Goal: Task Accomplishment & Management: Use online tool/utility

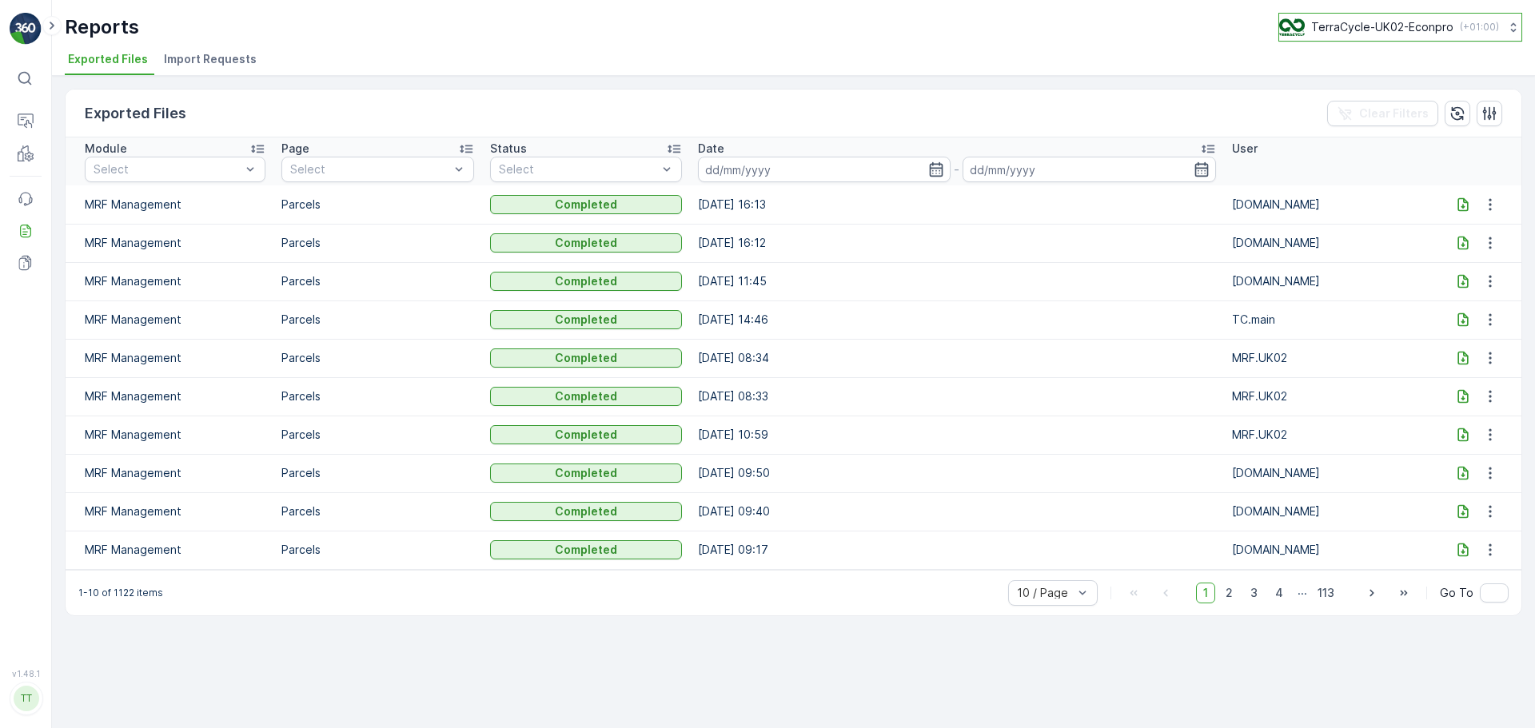
click at [1422, 35] on div "TerraCycle-UK02-Econpro ( +01:00 )" at bounding box center [1389, 27] width 220 height 18
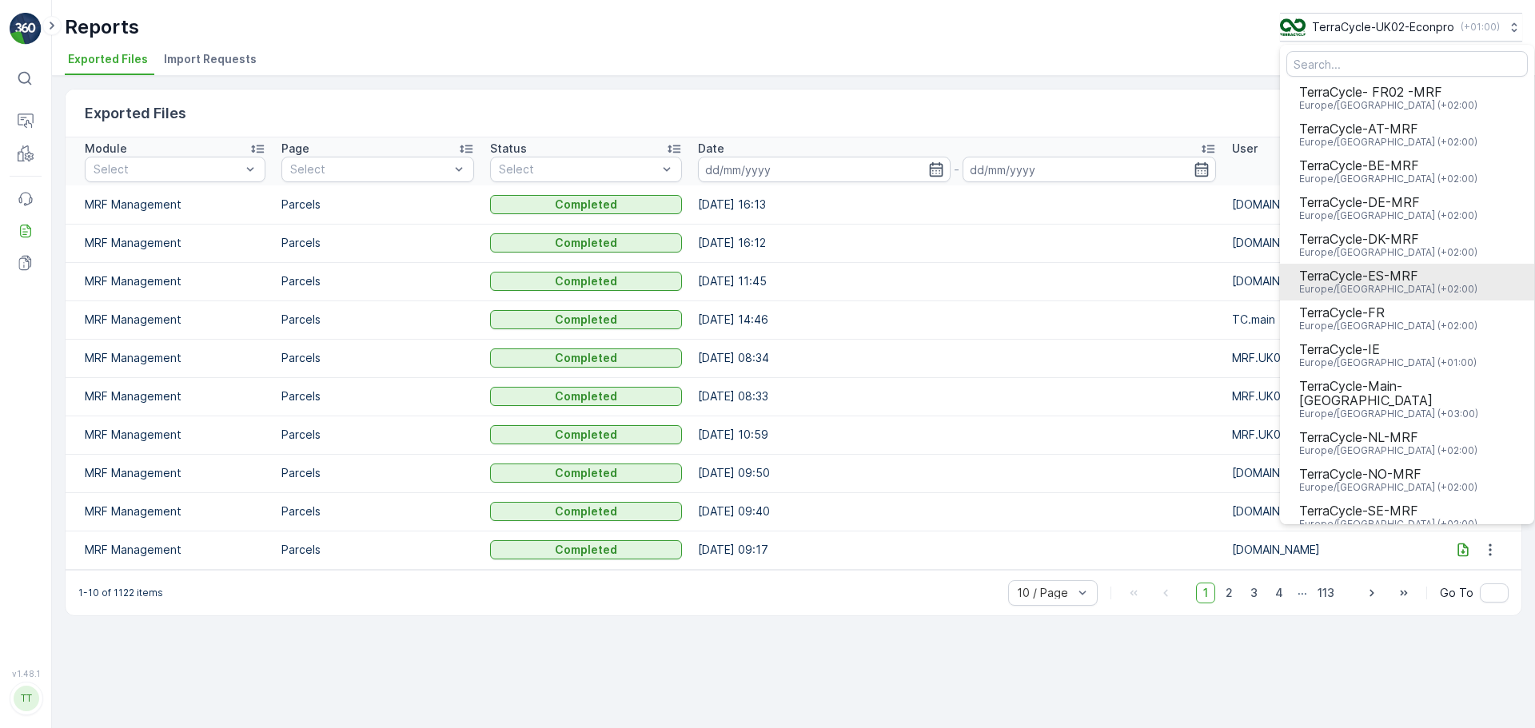
click at [1347, 283] on span "Europe/Madrid (+02:00)" at bounding box center [1388, 289] width 178 height 13
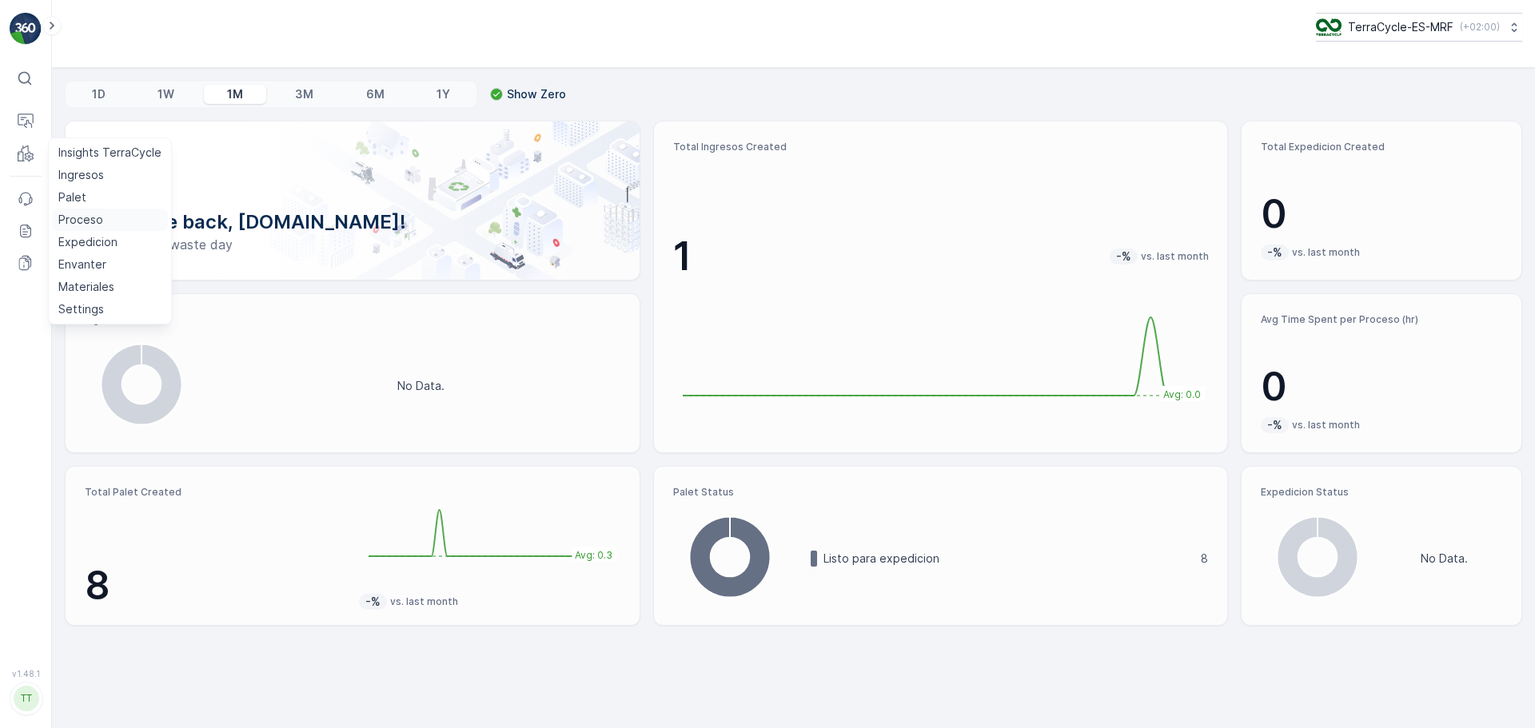
click at [78, 217] on p "Proceso" at bounding box center [80, 220] width 45 height 16
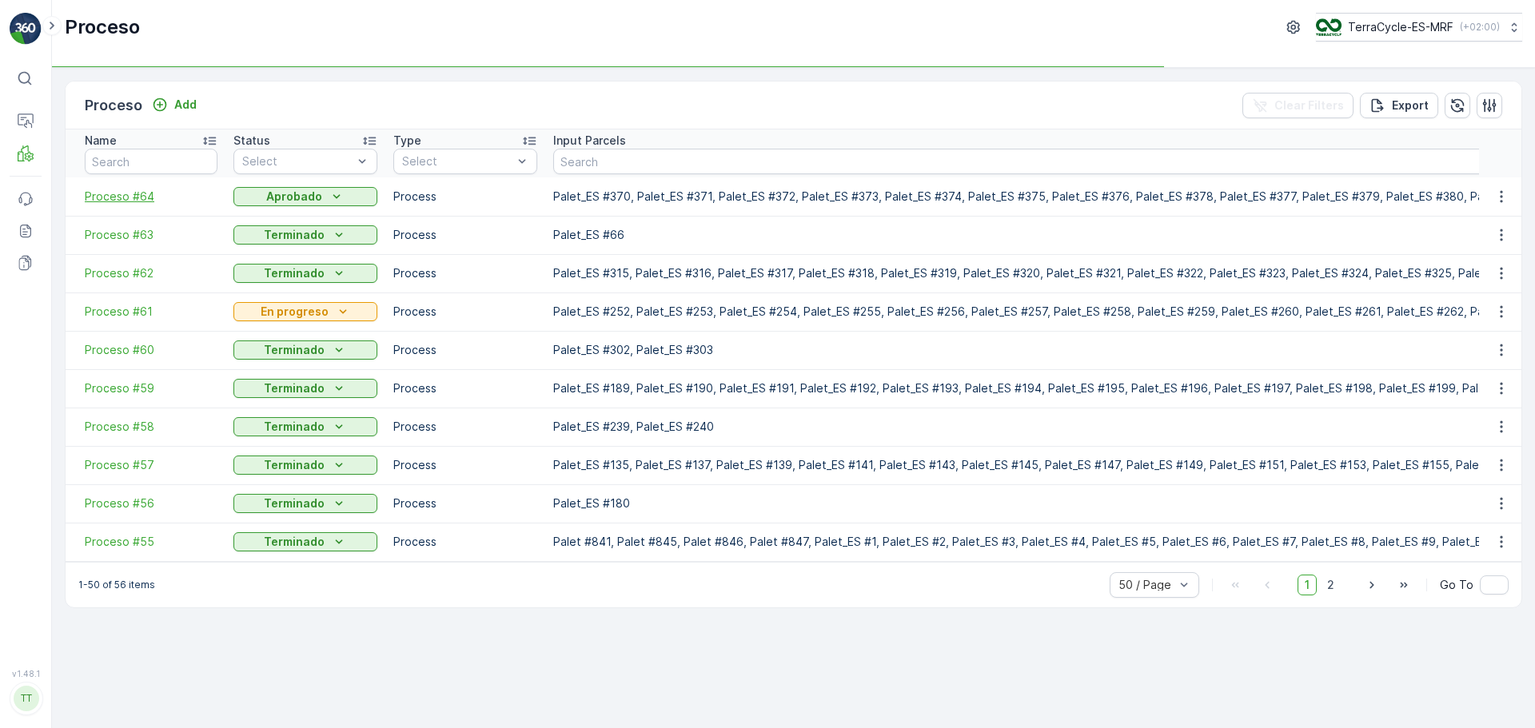
click at [111, 190] on span "Proceso #64" at bounding box center [151, 197] width 133 height 16
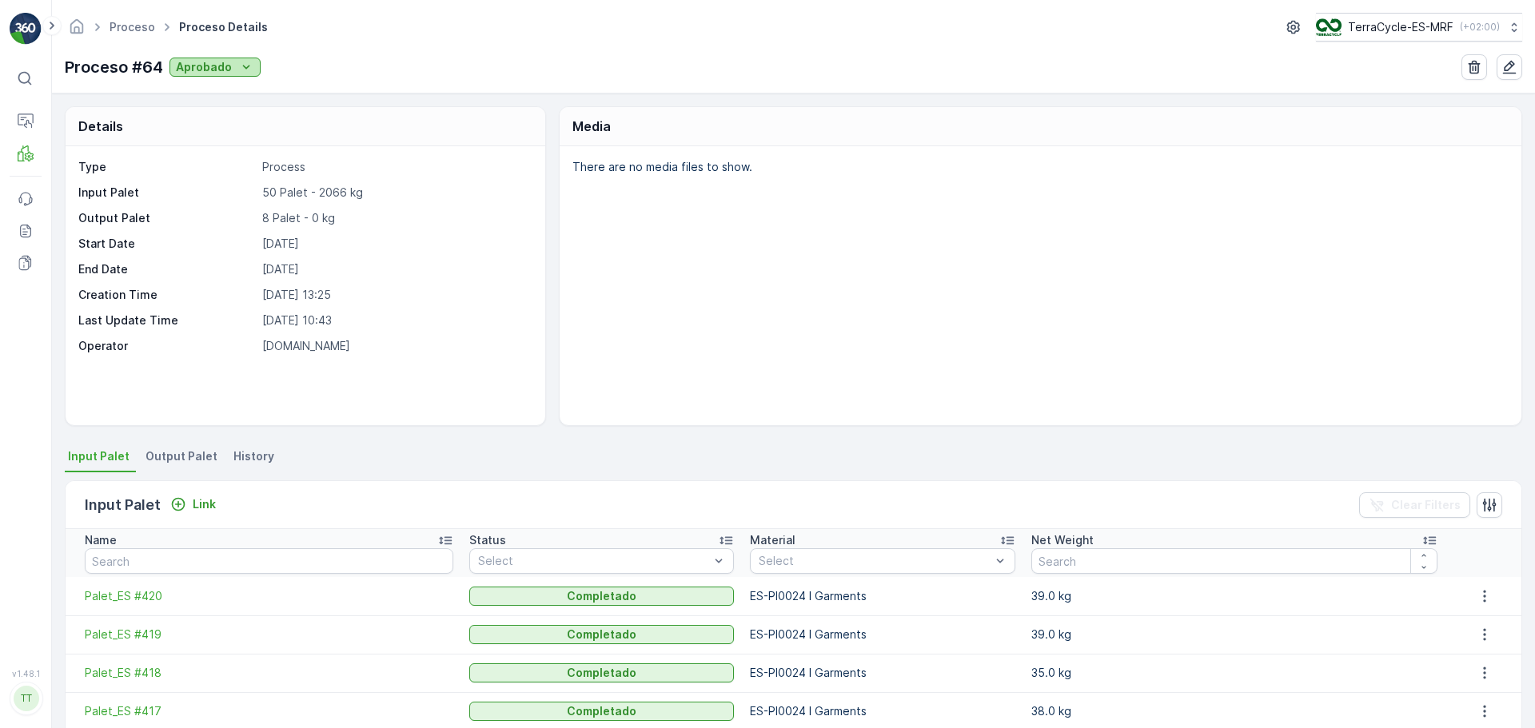
click at [239, 73] on icon "Aprobado" at bounding box center [246, 67] width 16 height 16
click at [209, 138] on span "En progreso" at bounding box center [212, 136] width 66 height 16
click at [187, 461] on span "Output Palet" at bounding box center [182, 457] width 72 height 16
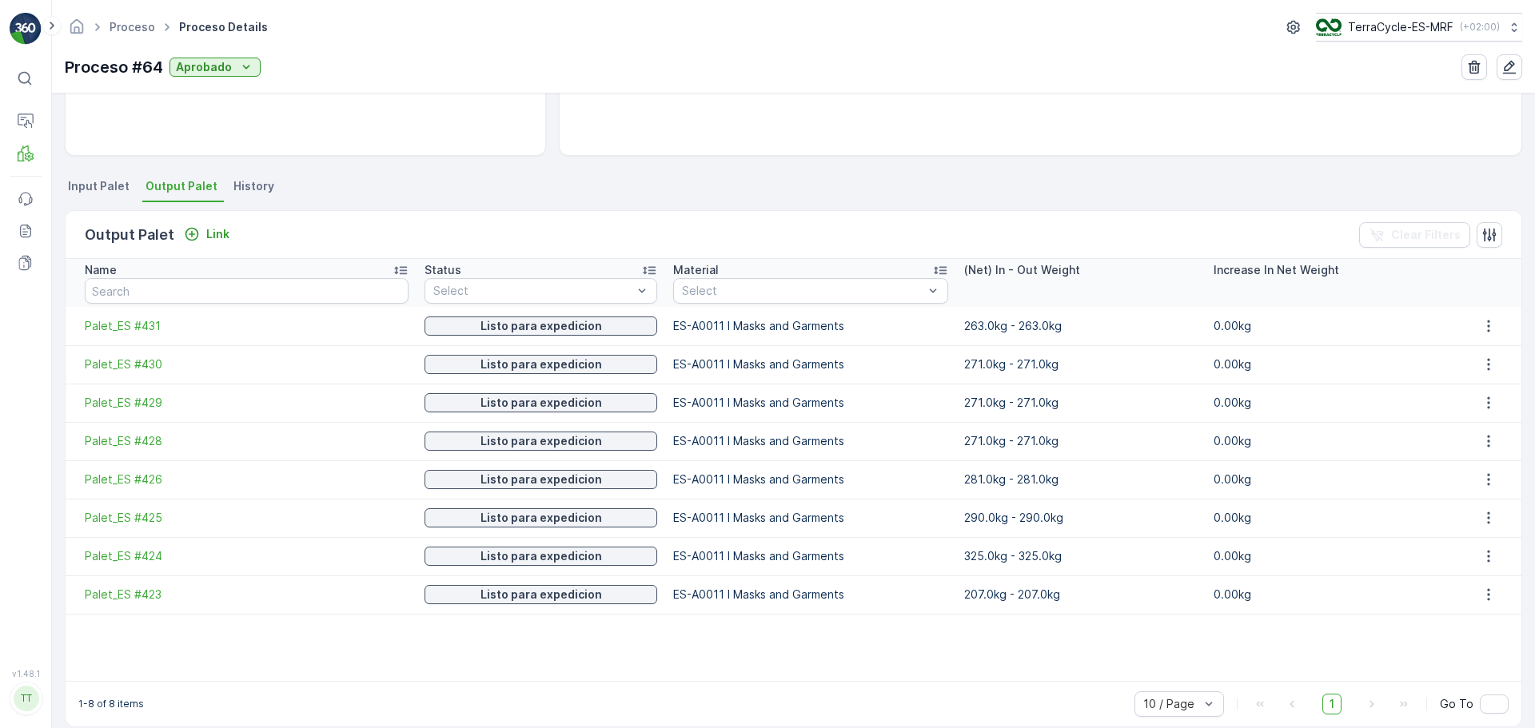
scroll to position [210, 0]
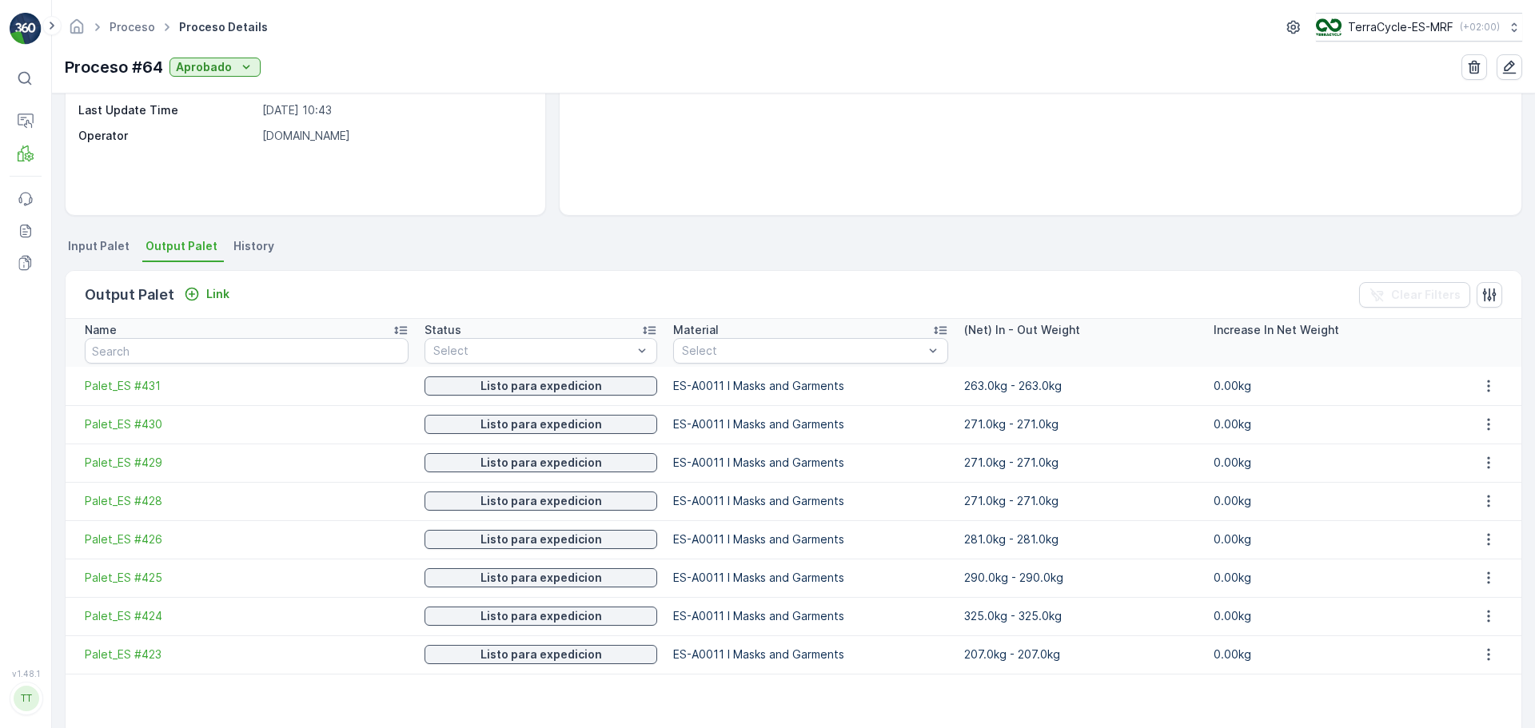
click at [125, 375] on td "Palet_ES #431" at bounding box center [241, 386] width 351 height 38
click at [126, 383] on span "Palet_ES #431" at bounding box center [247, 386] width 324 height 16
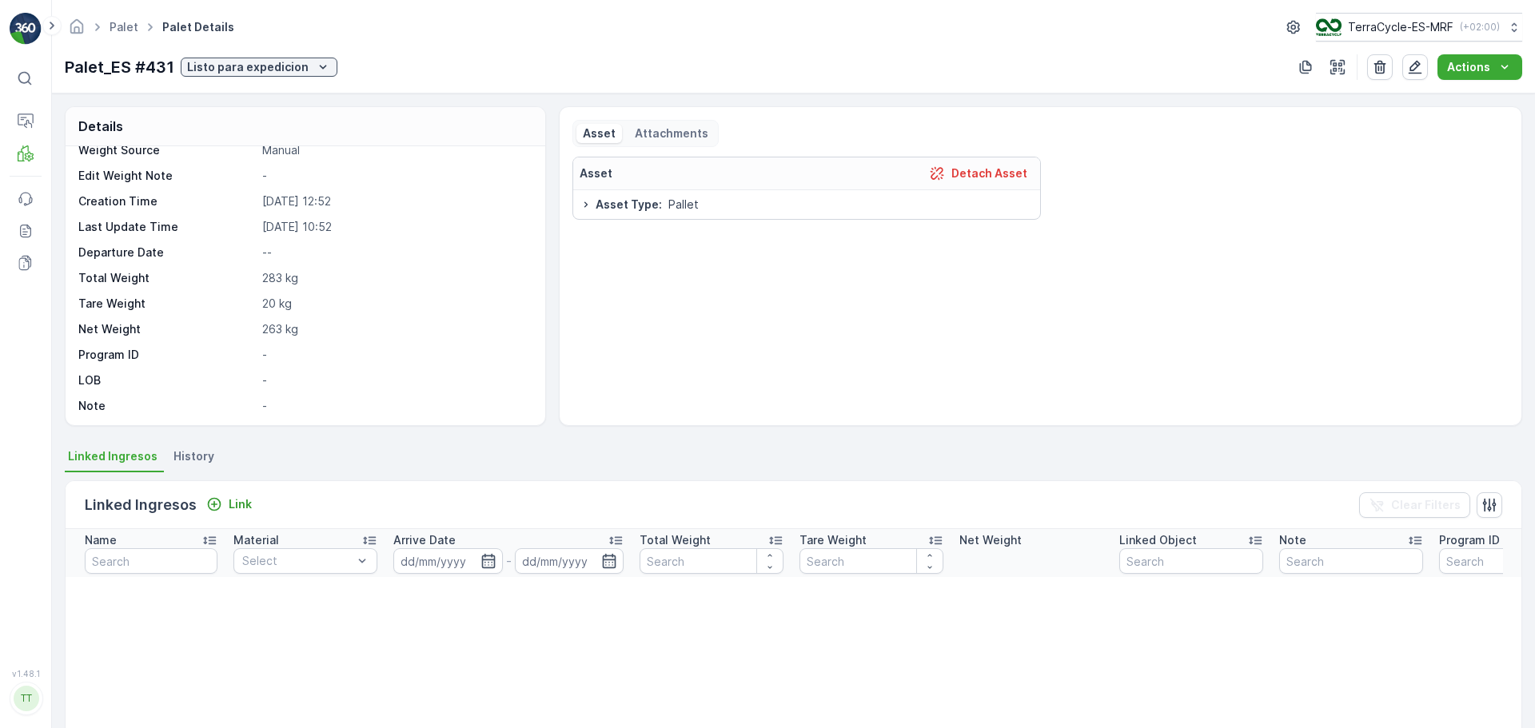
scroll to position [95, 0]
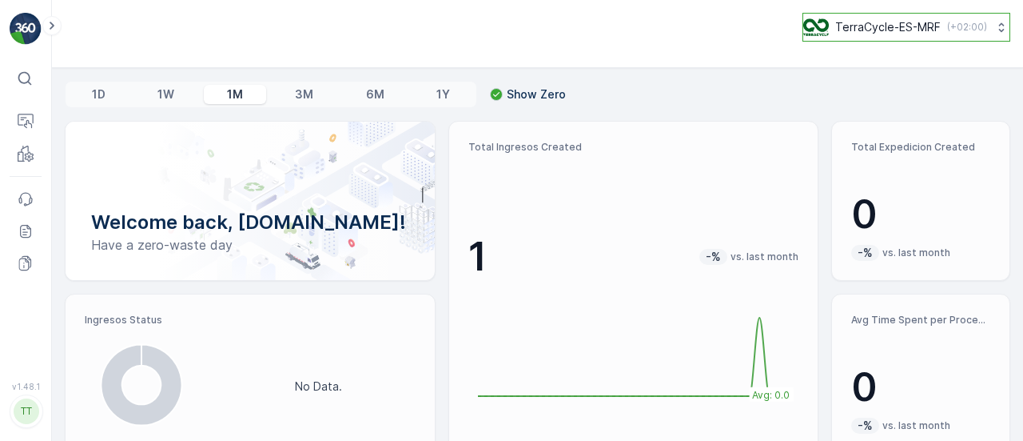
click at [879, 34] on p "TerraCycle-ES-MRF" at bounding box center [889, 27] width 106 height 16
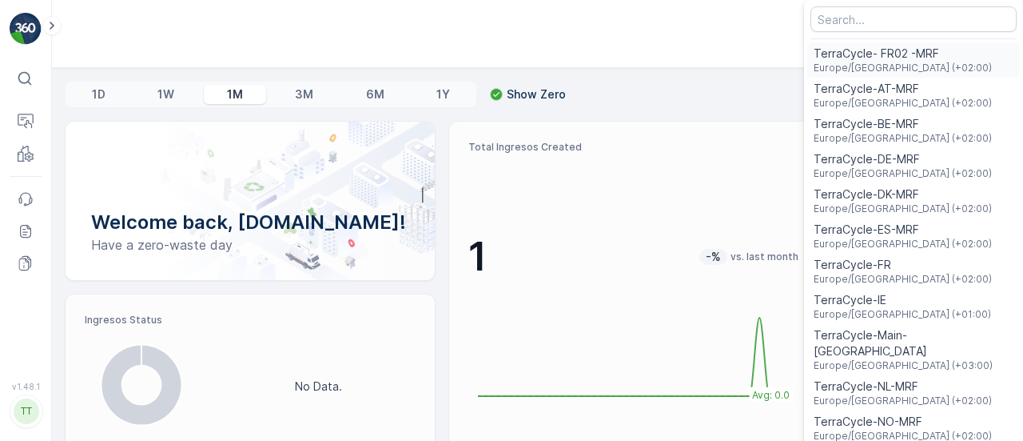
click at [879, 57] on span "TerraCycle- FR02 -MRF" at bounding box center [903, 54] width 178 height 16
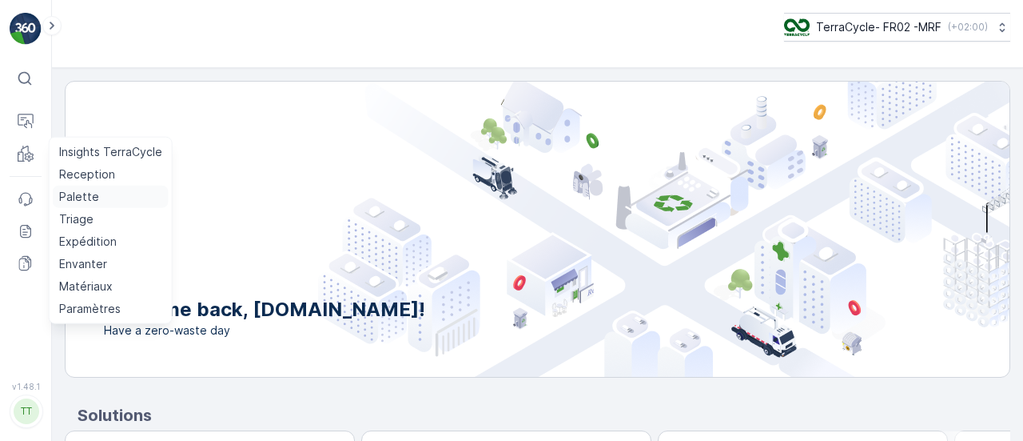
click at [86, 195] on p "Palette" at bounding box center [79, 197] width 40 height 16
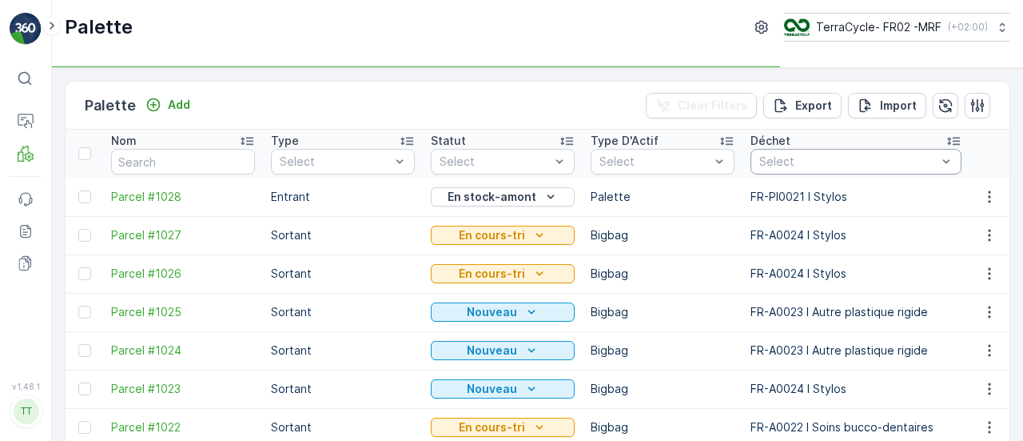
click at [811, 166] on div at bounding box center [848, 161] width 181 height 13
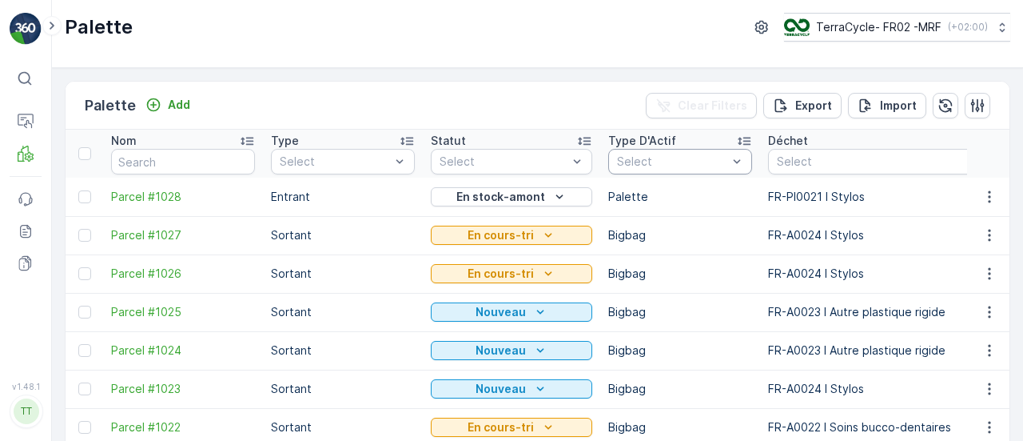
click at [618, 158] on div at bounding box center [673, 161] width 114 height 13
click at [532, 158] on div at bounding box center [503, 161] width 131 height 13
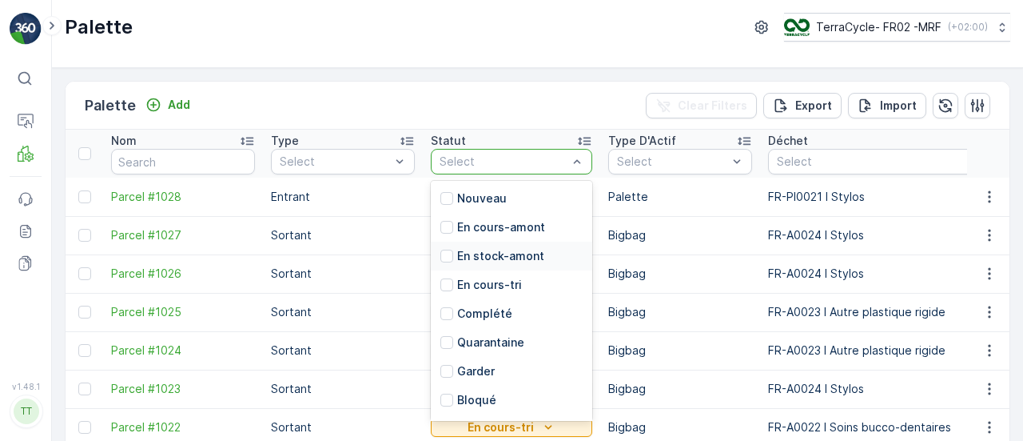
click at [516, 256] on p "En stock-amont" at bounding box center [500, 256] width 87 height 16
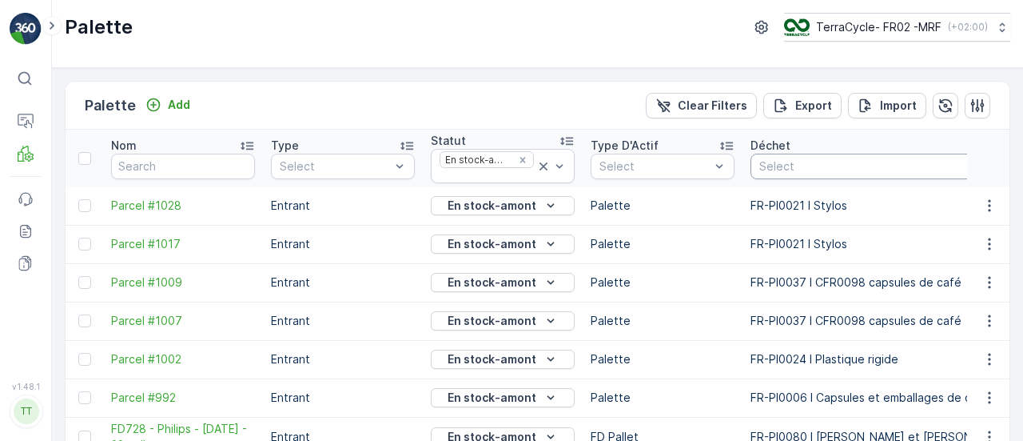
click at [796, 161] on div at bounding box center [880, 166] width 245 height 13
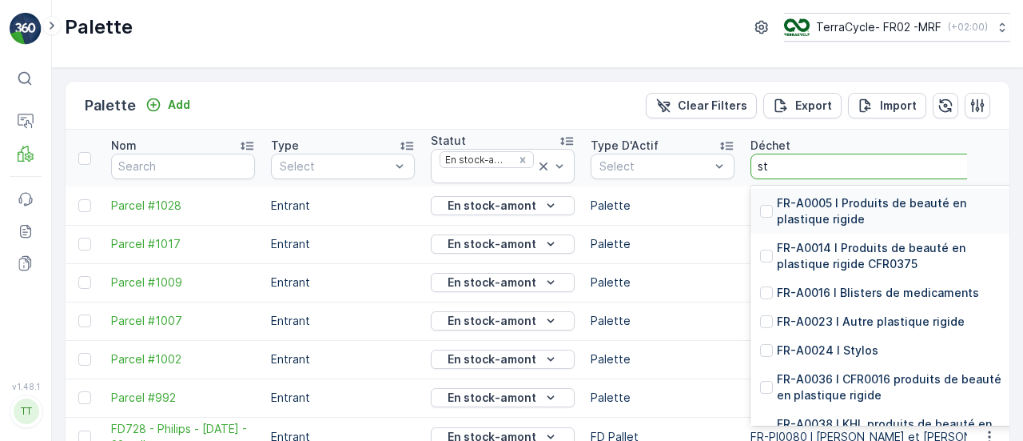
type input "sty"
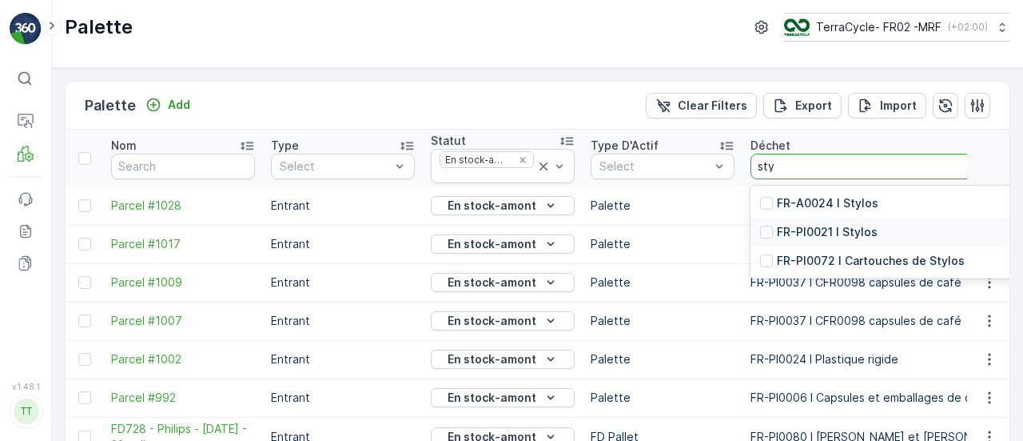
click at [849, 229] on p "FR-PI0021 I Stylos" at bounding box center [827, 232] width 101 height 16
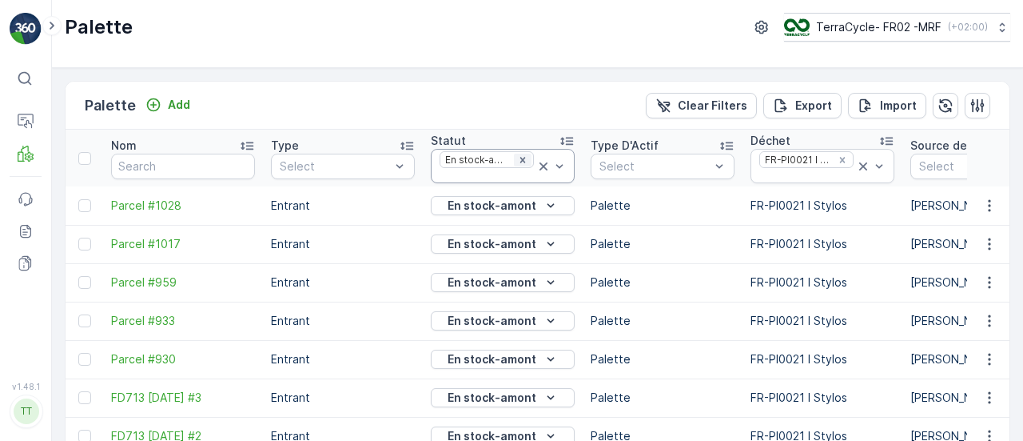
click at [525, 159] on icon "Remove En stock-amont" at bounding box center [523, 160] width 6 height 6
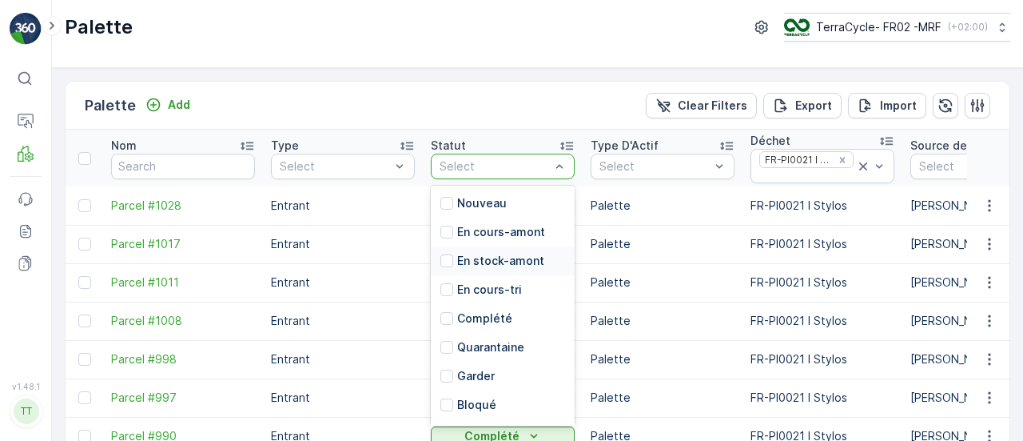
click at [512, 257] on p "En stock-amont" at bounding box center [500, 261] width 87 height 16
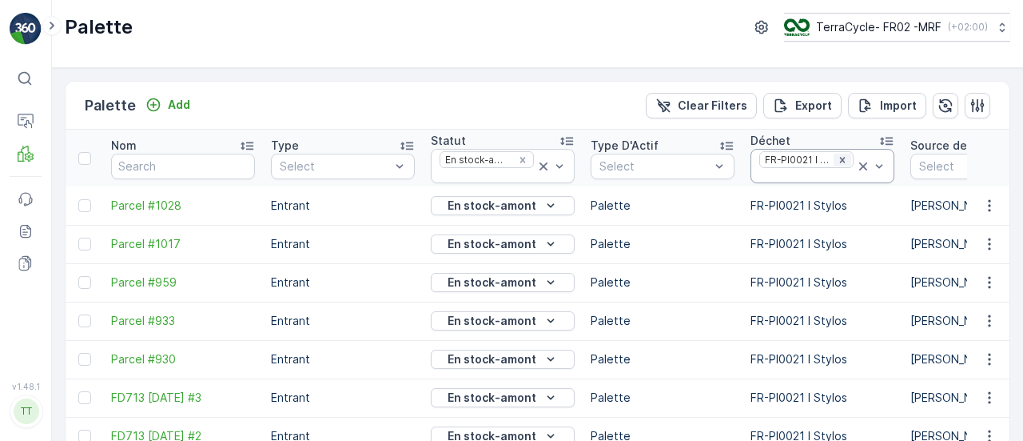
click at [846, 156] on icon "Remove FR-PI0021 I Stylos" at bounding box center [842, 159] width 11 height 11
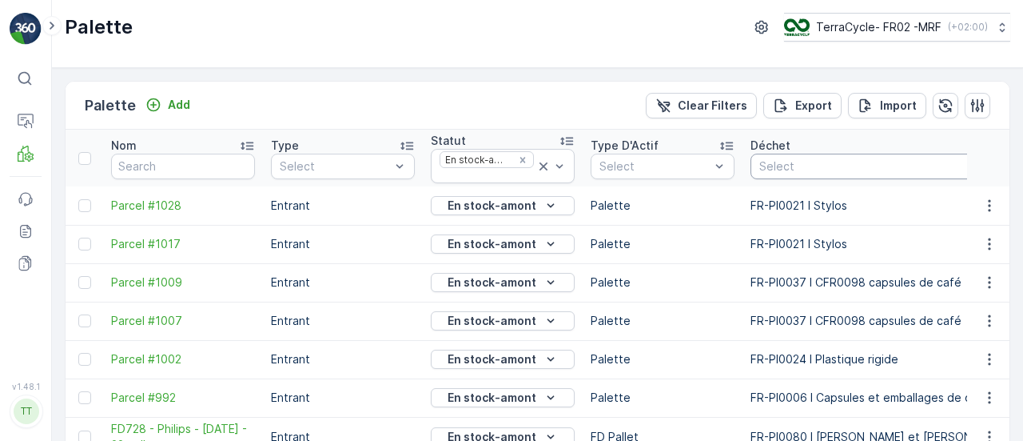
click at [822, 162] on div at bounding box center [880, 166] width 245 height 13
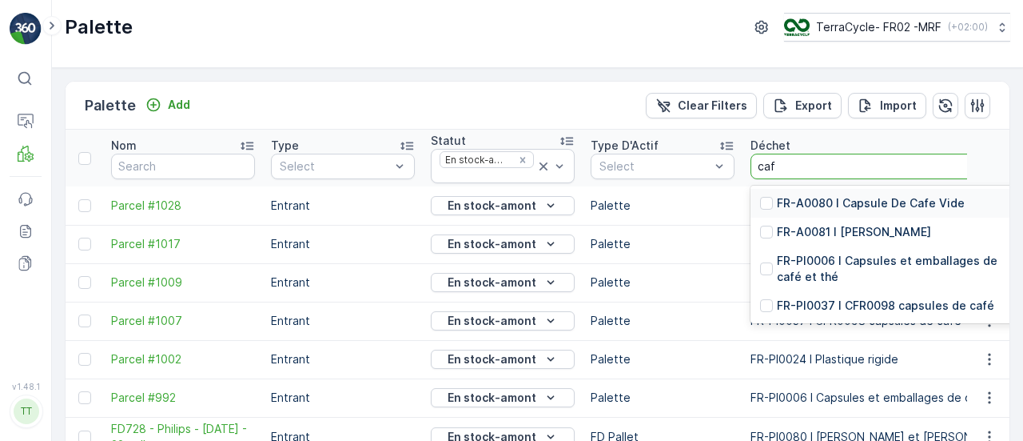
type input "cafe"
click at [906, 254] on p "FR-PI0006 I Capsules et emballages de café et thé" at bounding box center [897, 269] width 240 height 32
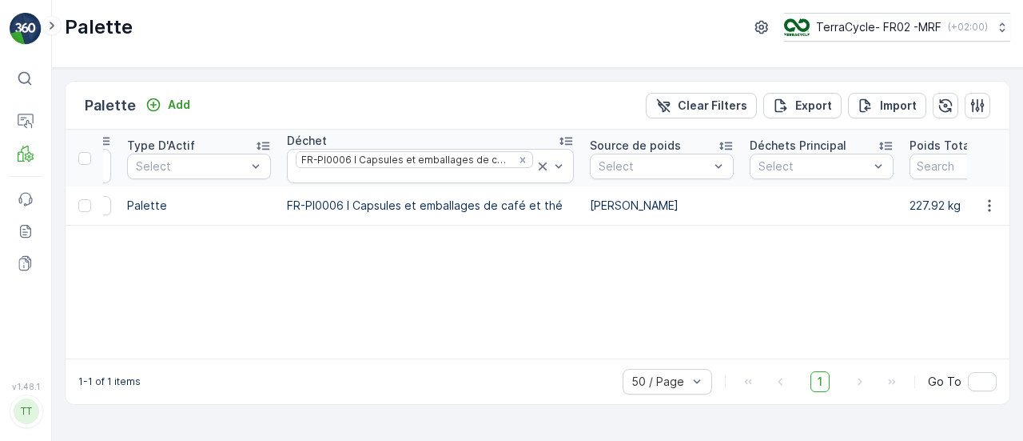
scroll to position [0, 467]
click at [512, 156] on div "Remove FR-PI0006 I Capsules et emballages de café et thé" at bounding box center [520, 160] width 18 height 13
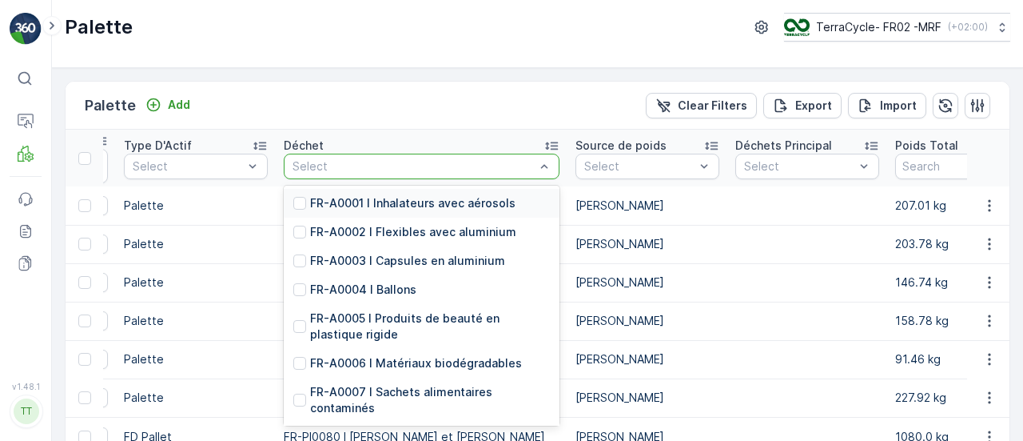
click at [347, 164] on div at bounding box center [413, 166] width 245 height 13
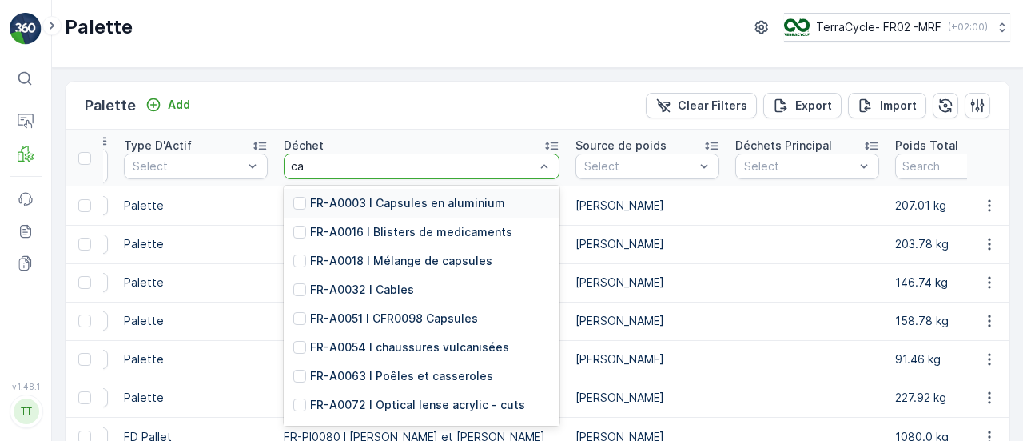
type input "cap"
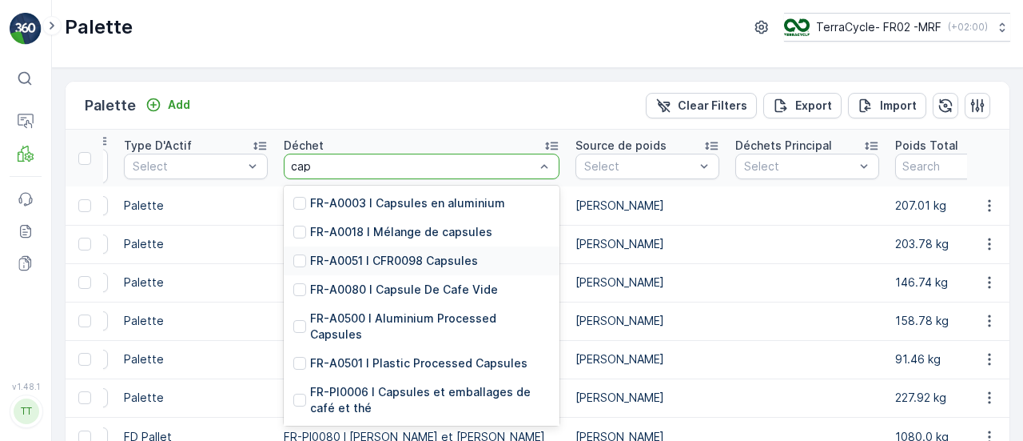
click at [421, 255] on p "FR-A0051 I CFR0098 Capsules" at bounding box center [394, 261] width 168 height 16
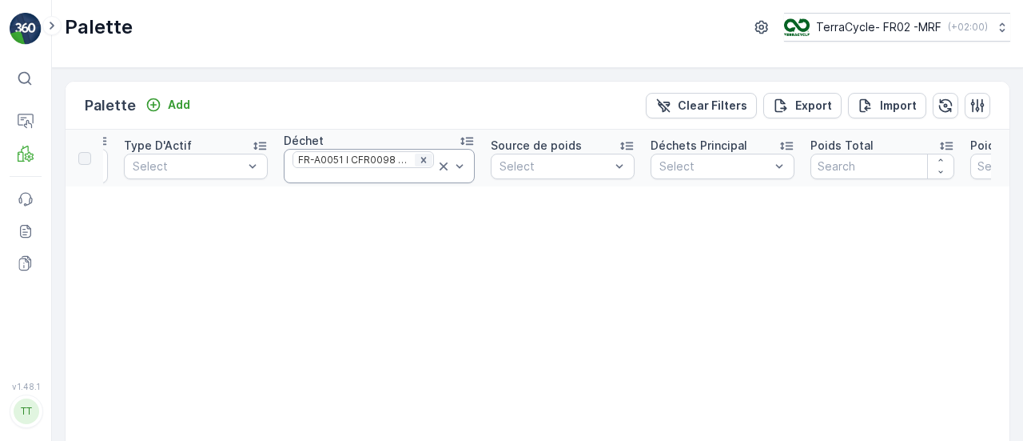
click at [419, 158] on icon "Remove FR-A0051 I CFR0098 Capsules" at bounding box center [423, 159] width 11 height 11
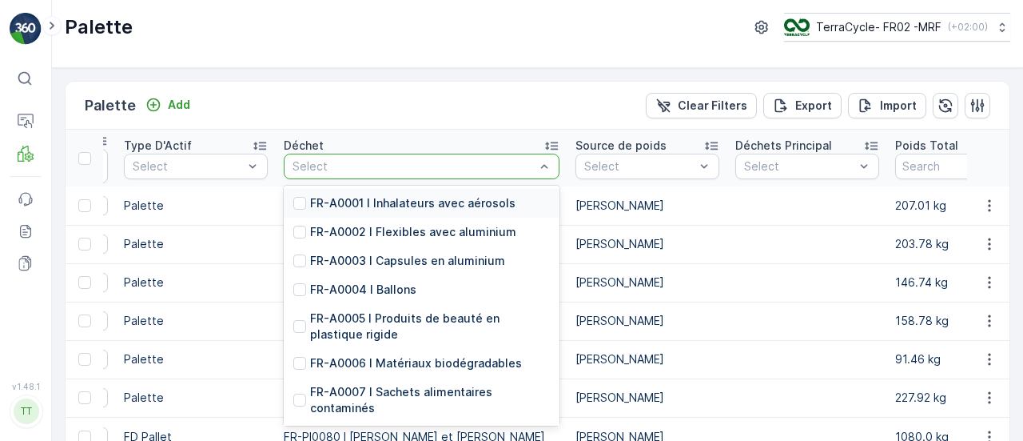
click at [349, 154] on div "Select" at bounding box center [422, 167] width 276 height 26
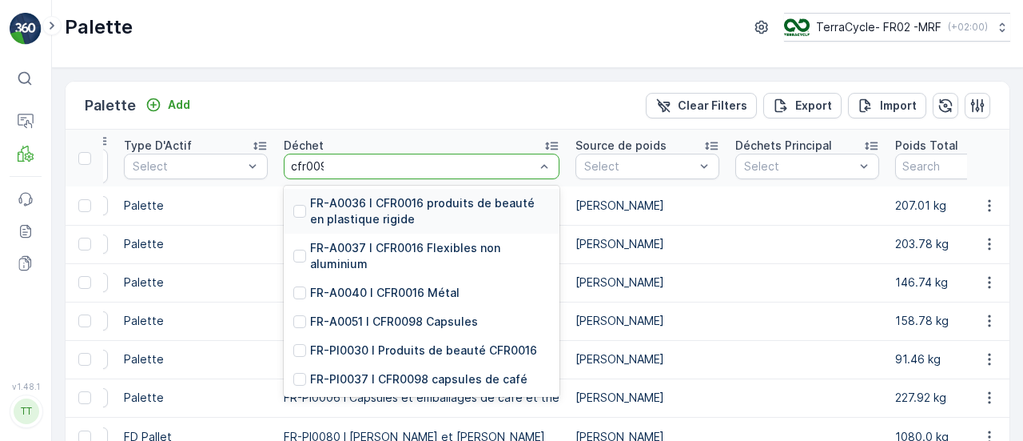
type input "cfr0098"
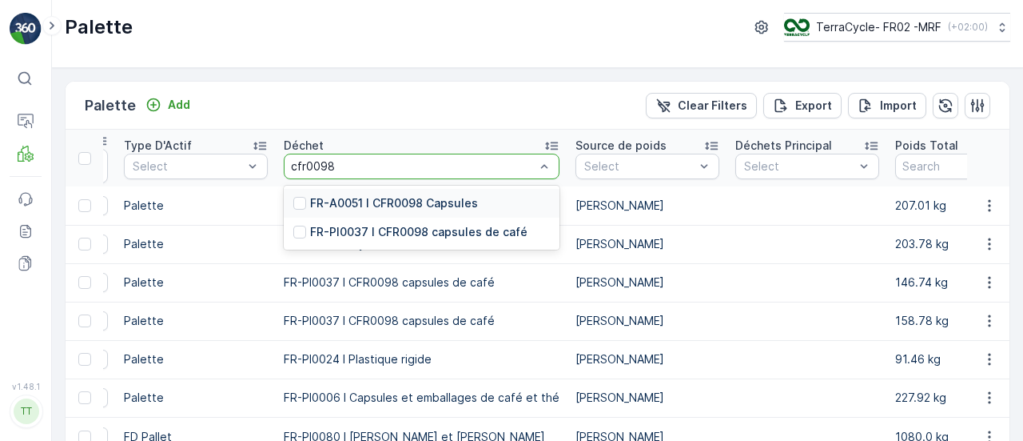
click at [440, 213] on div "FR-A0051 I CFR0098 Capsules" at bounding box center [422, 203] width 276 height 29
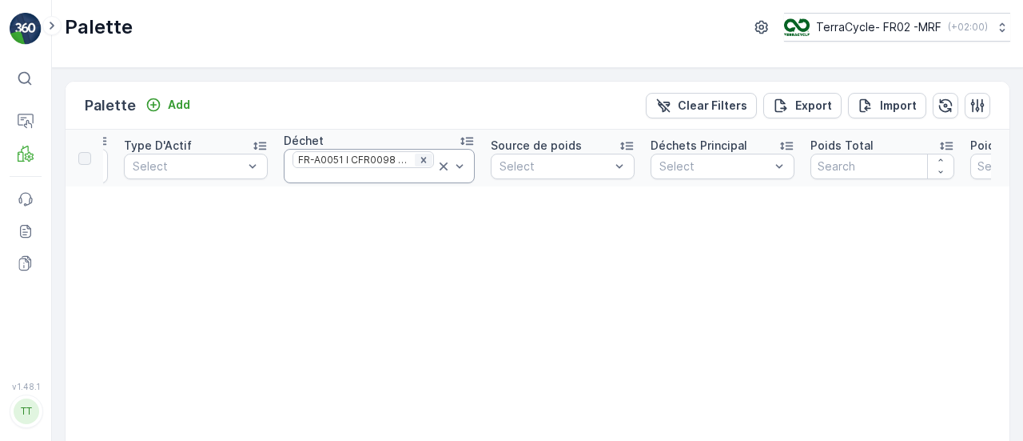
click at [421, 158] on icon "Remove FR-A0051 I CFR0098 Capsules" at bounding box center [424, 160] width 6 height 6
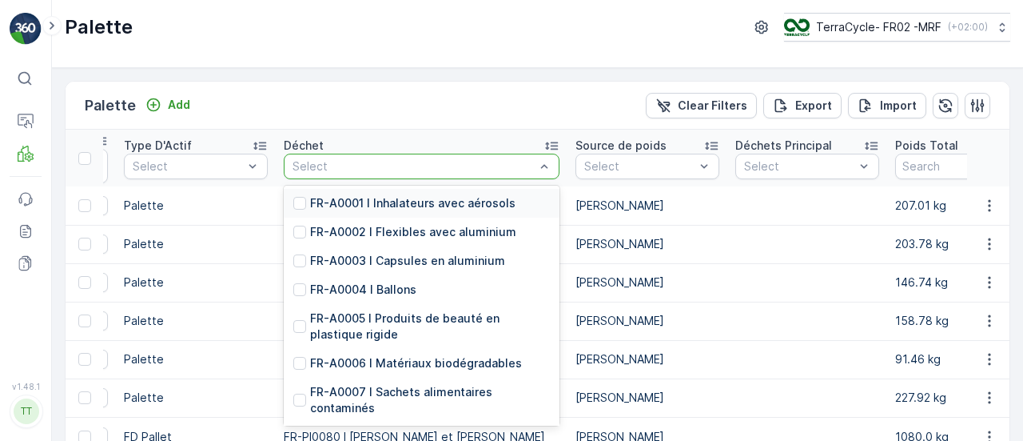
click at [359, 166] on div at bounding box center [413, 166] width 245 height 13
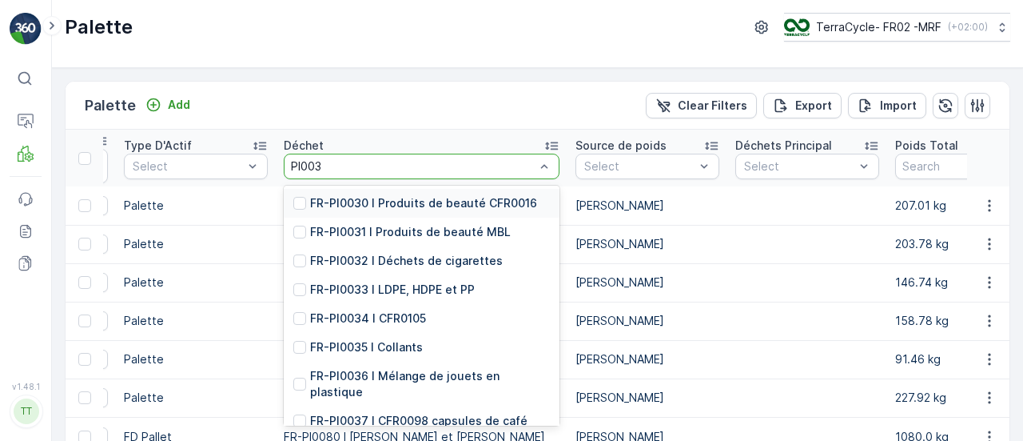
type input "PI0037"
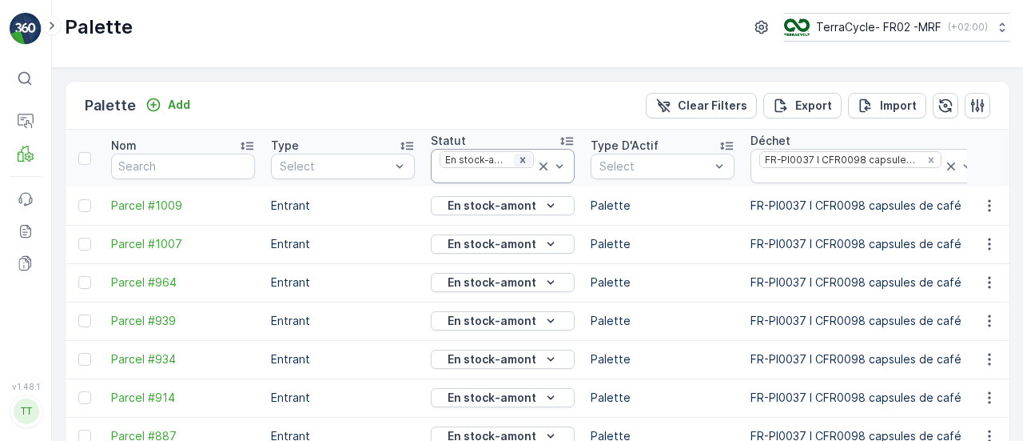
click at [527, 159] on icon "Remove En stock-amont" at bounding box center [522, 159] width 11 height 11
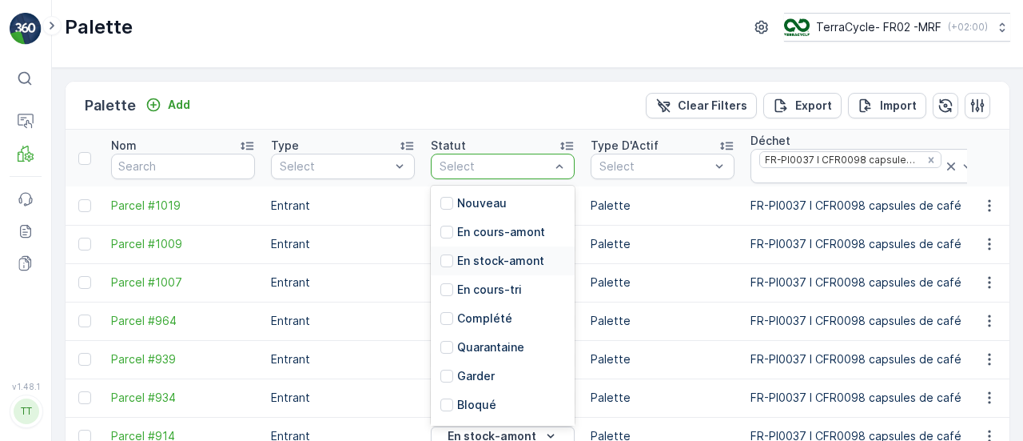
click at [493, 257] on p "En stock-amont" at bounding box center [500, 261] width 87 height 16
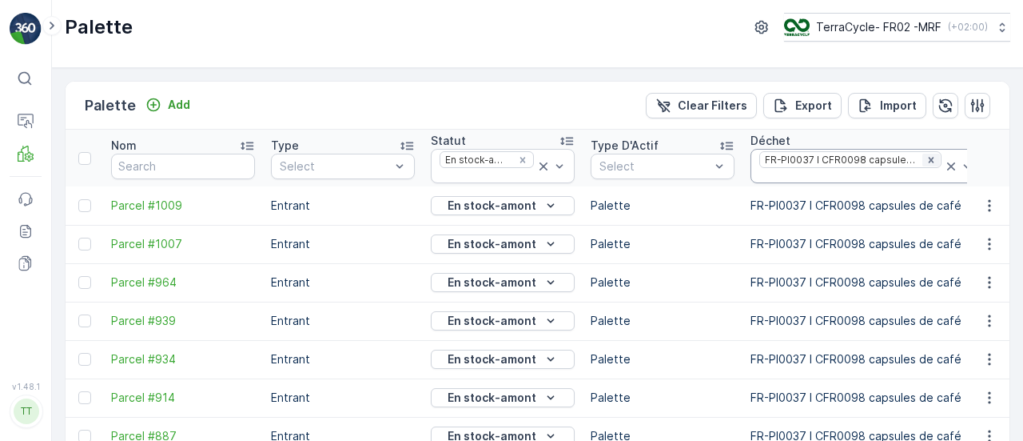
click at [926, 161] on icon "Remove FR-PI0037 I CFR0098 capsules de café" at bounding box center [931, 159] width 11 height 11
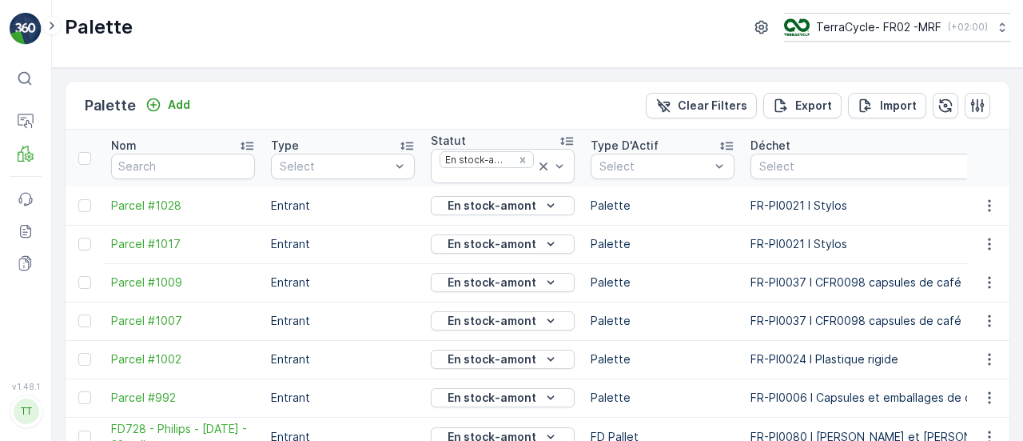
click at [828, 166] on div at bounding box center [880, 166] width 245 height 13
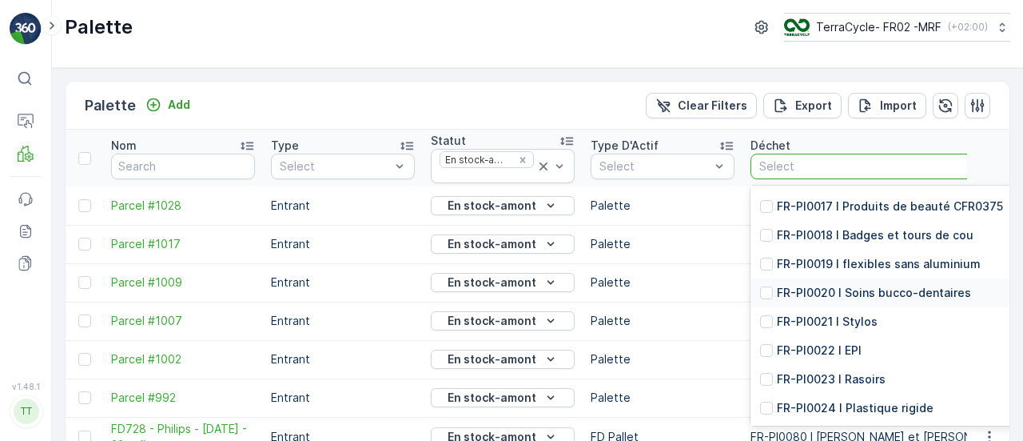
scroll to position [3678, 0]
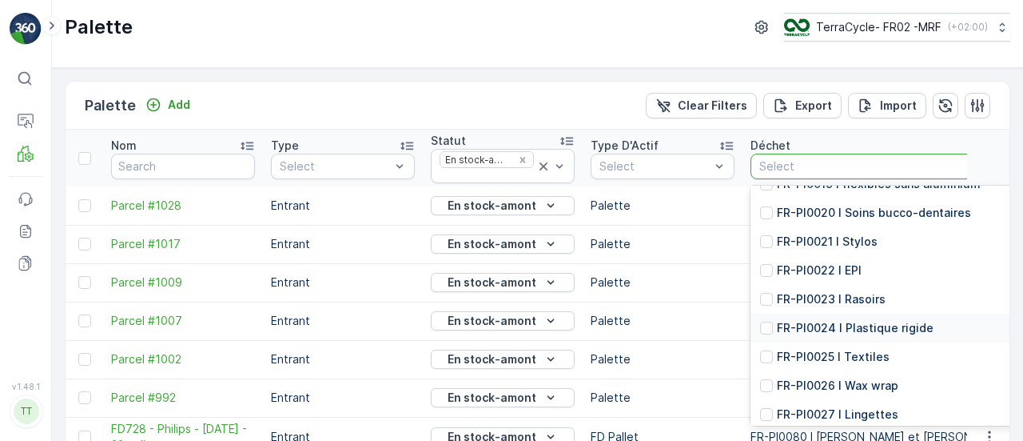
click at [871, 336] on p "FR-PI0024 I Plastique rigide" at bounding box center [855, 328] width 157 height 16
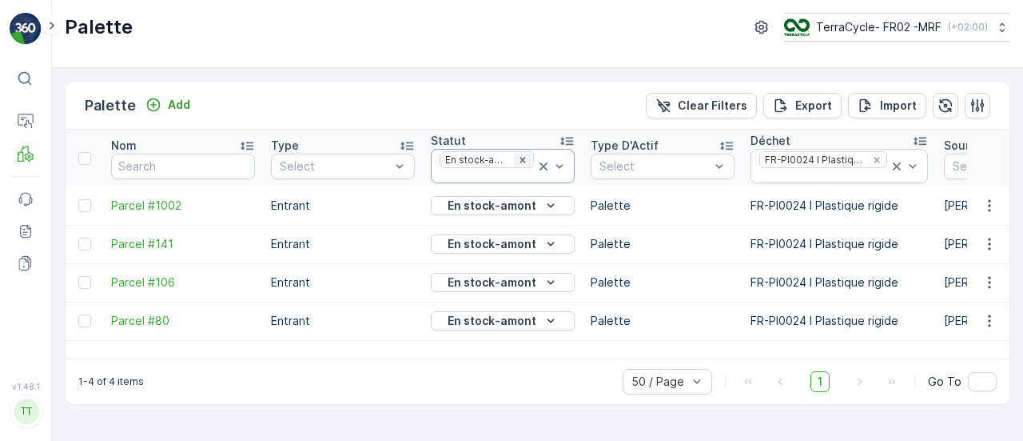
click at [524, 155] on icon "Remove En stock-amont" at bounding box center [522, 159] width 11 height 11
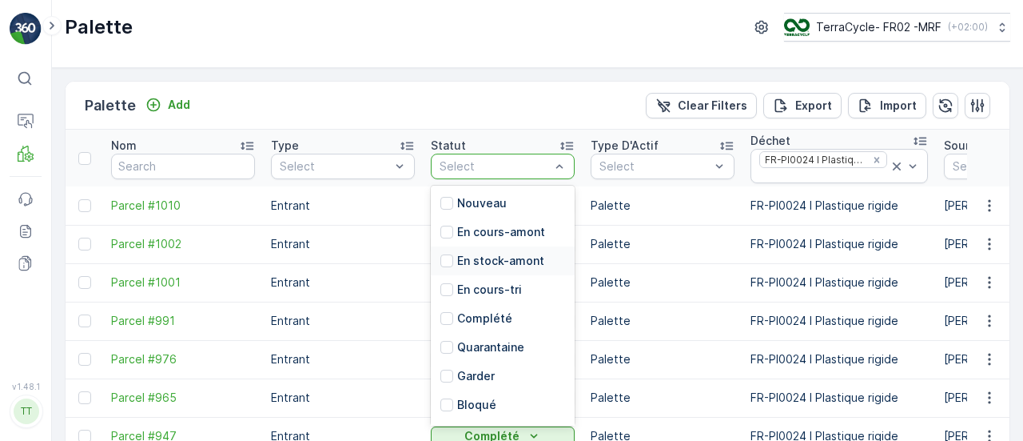
click at [525, 265] on p "En stock-amont" at bounding box center [500, 261] width 87 height 16
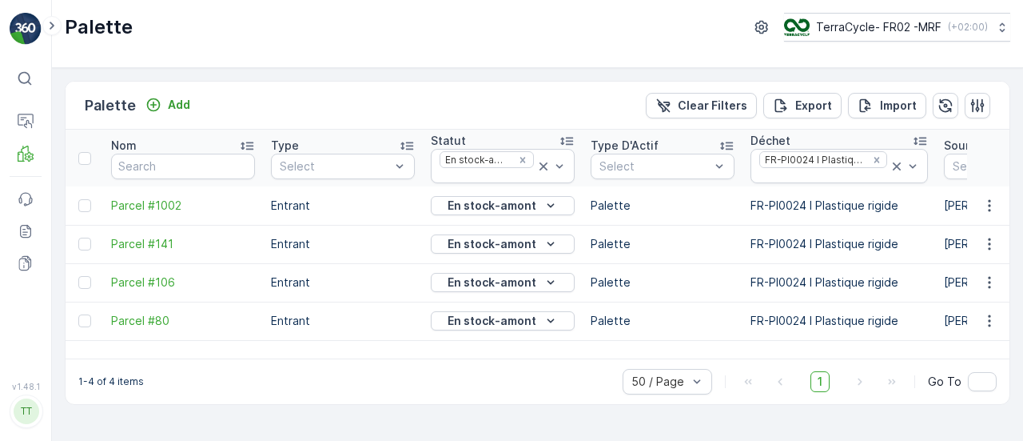
click at [871, 162] on icon "Remove FR-PI0024 I Plastique rigide" at bounding box center [876, 159] width 11 height 11
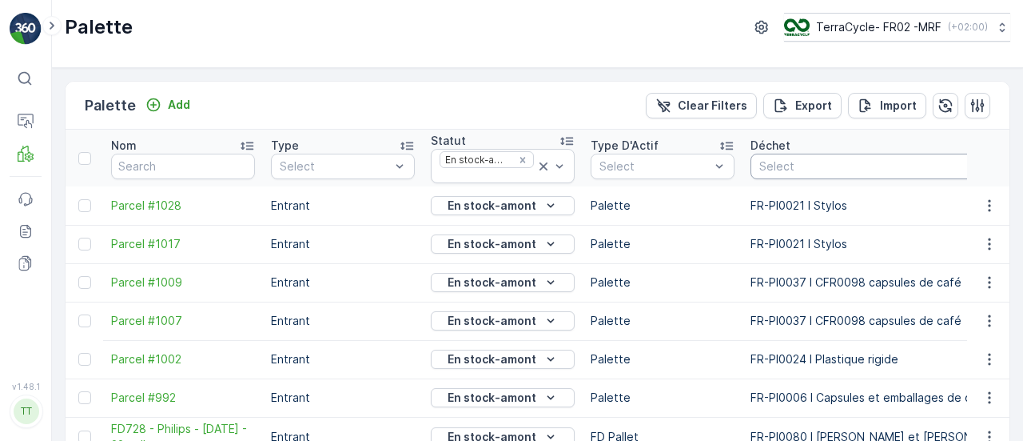
click at [779, 162] on div at bounding box center [880, 166] width 245 height 13
type input "EPI"
click at [800, 202] on p "FR-PI0022 I EPI" at bounding box center [819, 203] width 85 height 16
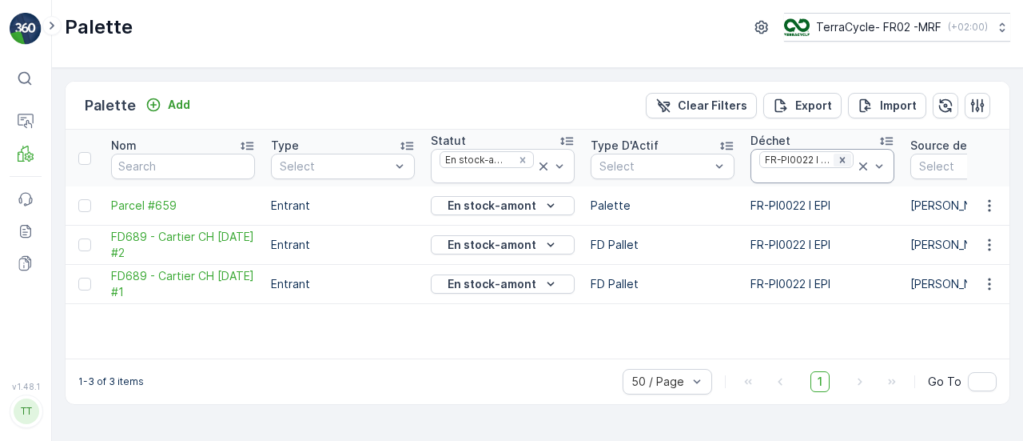
click at [843, 154] on icon "Remove FR-PI0022 I EPI" at bounding box center [842, 159] width 11 height 11
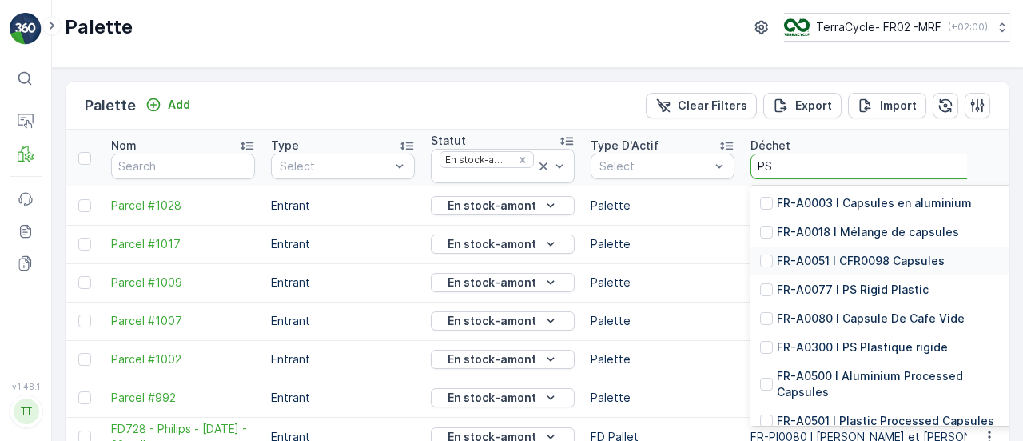
type input "PS"
click at [914, 342] on p "FR-A0300 I PS Plastique rigide" at bounding box center [862, 347] width 171 height 16
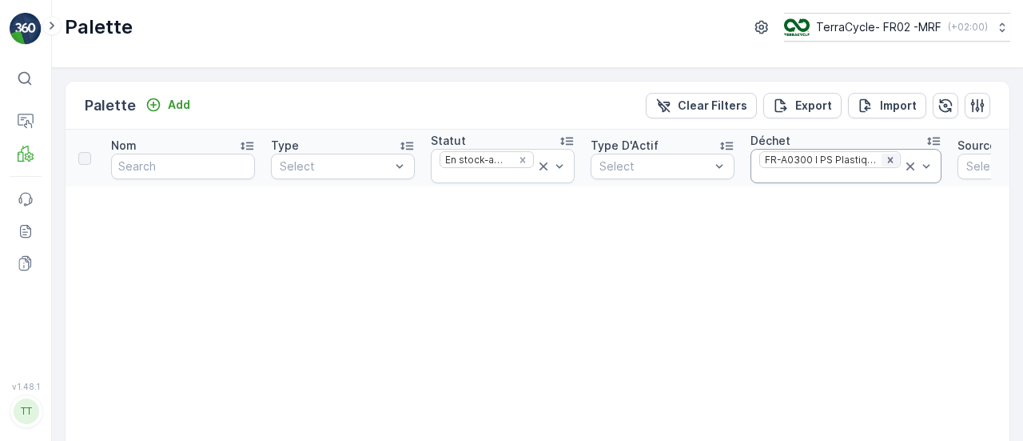
click at [887, 160] on icon "Remove FR-A0300 I PS Plastique rigide" at bounding box center [890, 160] width 6 height 6
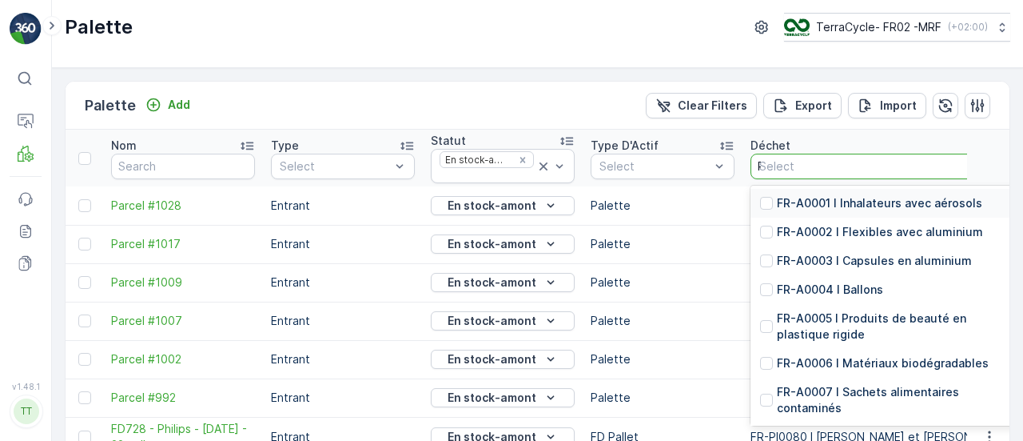
type input "PS"
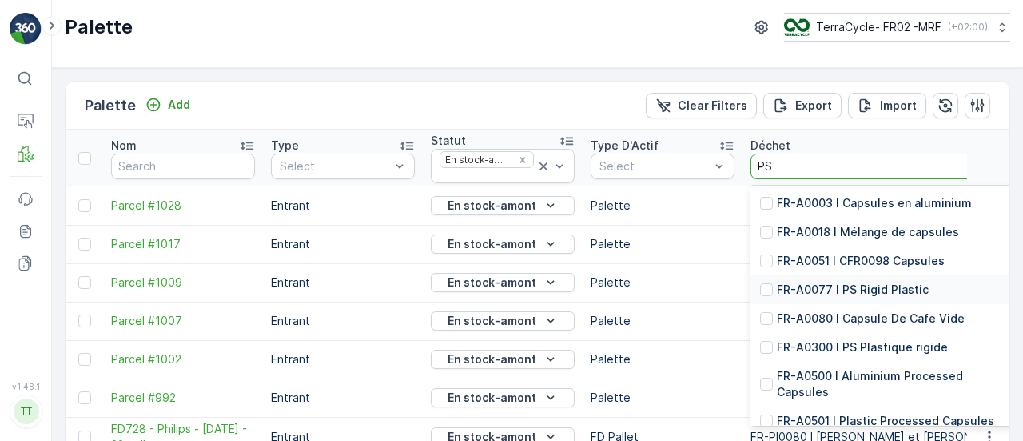
click at [864, 284] on p "FR-A0077 I PS Rigid Plastic" at bounding box center [853, 289] width 152 height 16
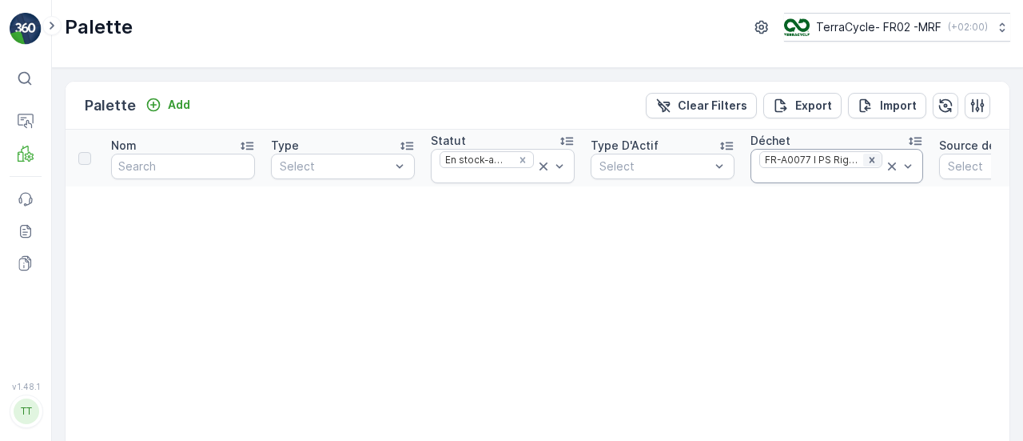
click at [869, 158] on icon "Remove FR-A0077 I PS Rigid Plastic" at bounding box center [872, 159] width 11 height 11
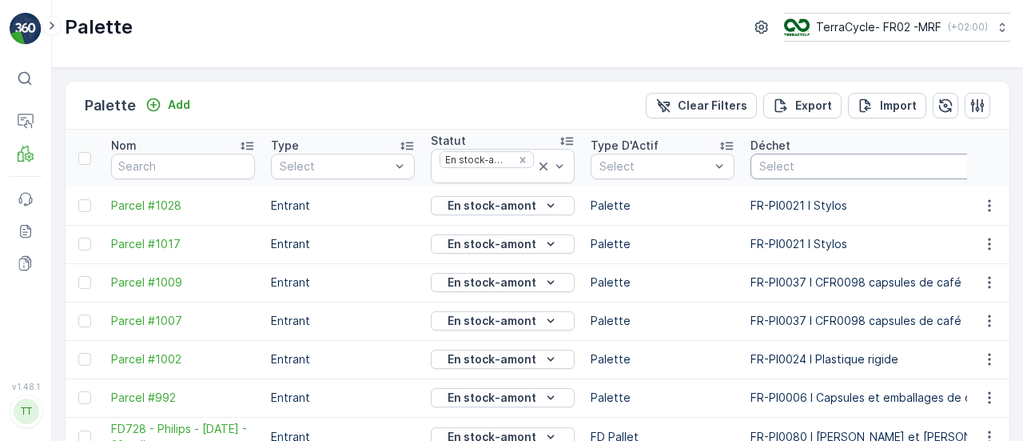
click at [779, 161] on div at bounding box center [880, 166] width 245 height 13
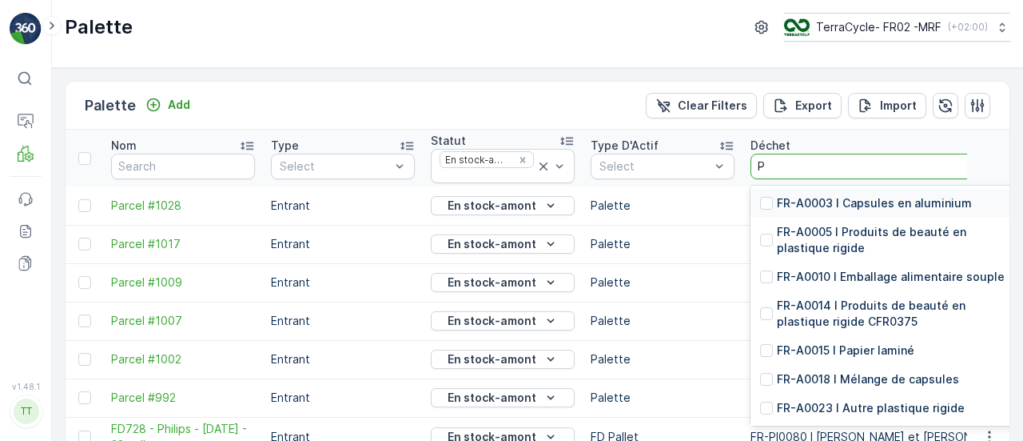
type input "PS"
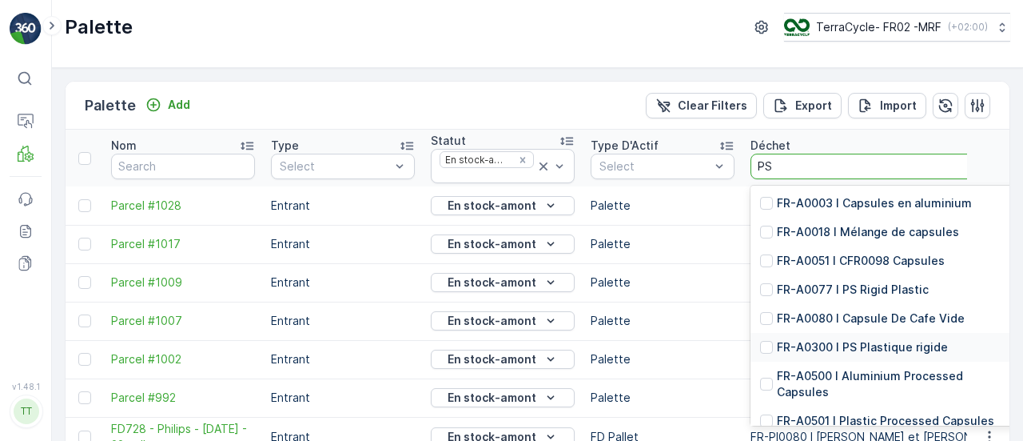
scroll to position [115, 0]
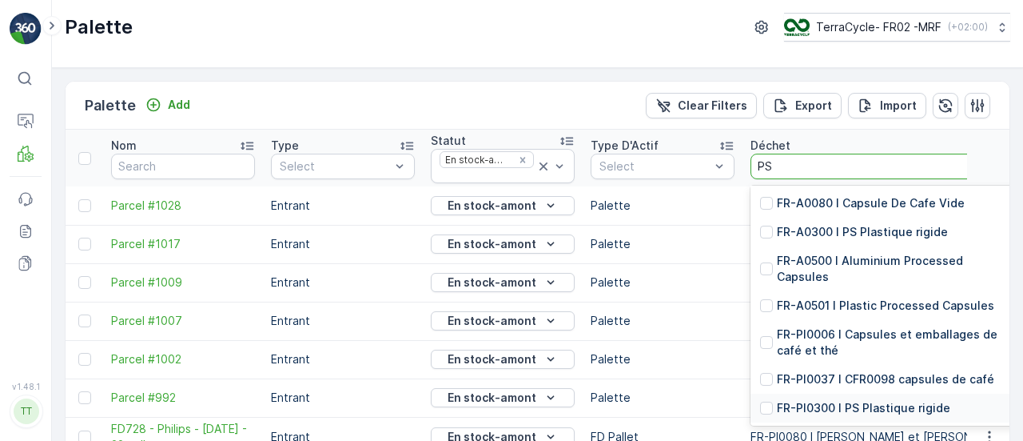
click at [911, 407] on p "FR-PI0300 I PS Plastique rigide" at bounding box center [863, 408] width 173 height 16
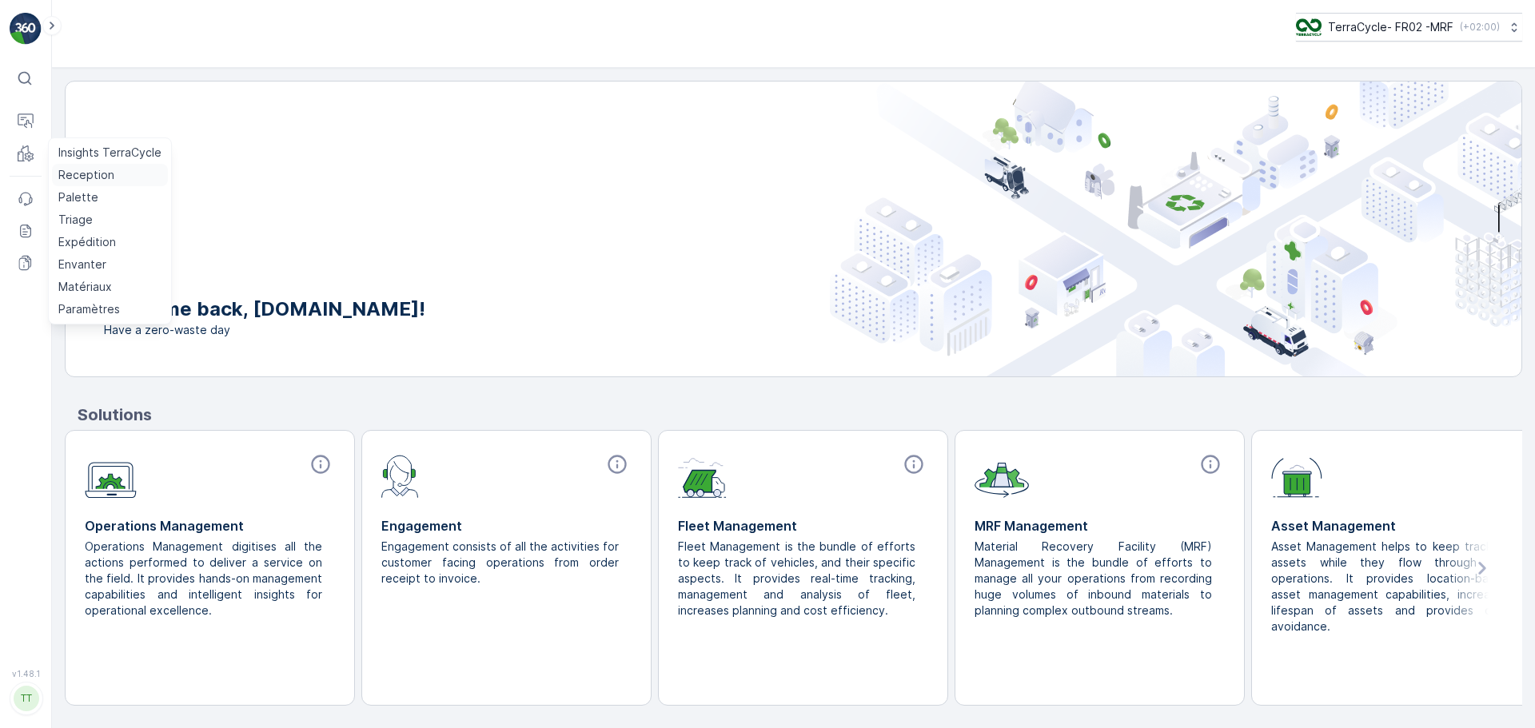
click at [79, 172] on p "Reception" at bounding box center [86, 175] width 56 height 16
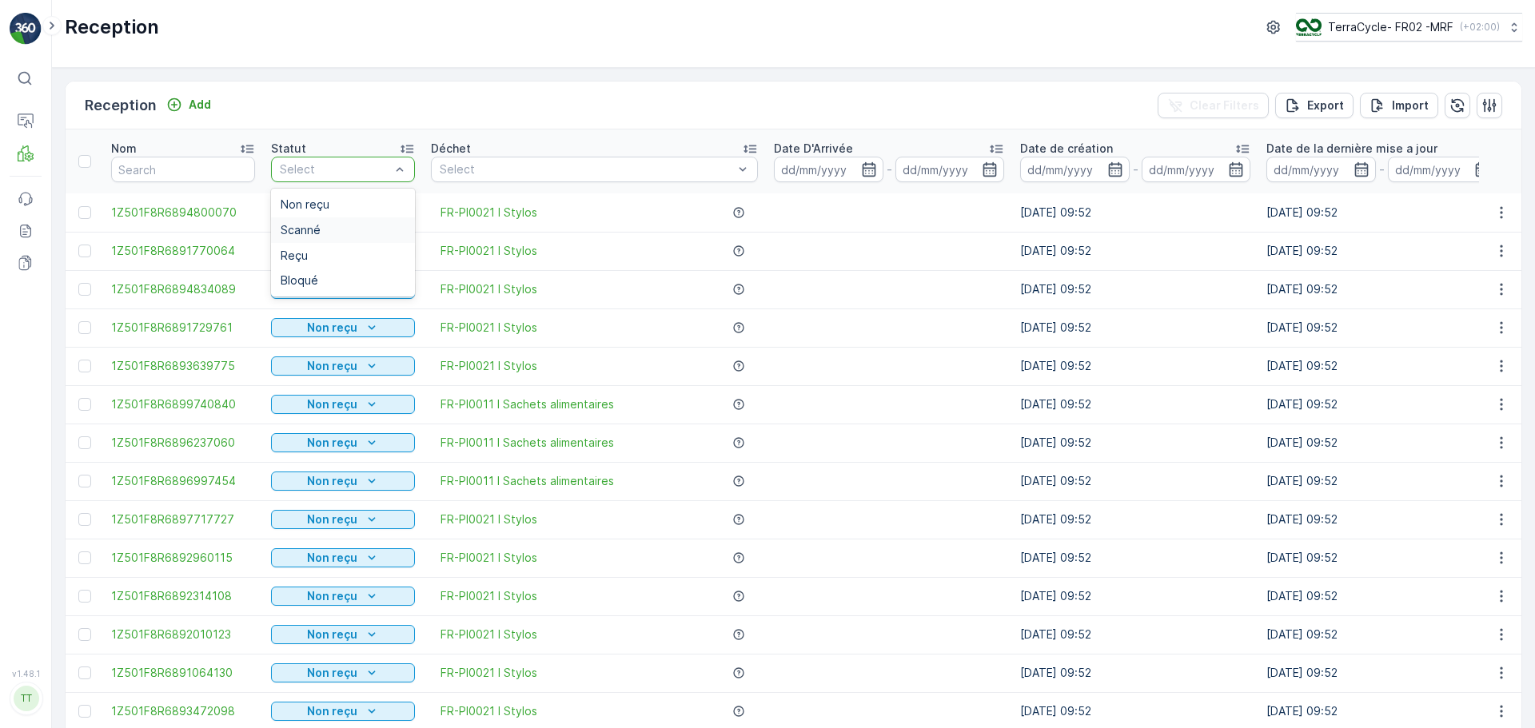
click at [317, 229] on span "Scanné" at bounding box center [301, 230] width 40 height 13
click at [815, 166] on input at bounding box center [829, 170] width 110 height 26
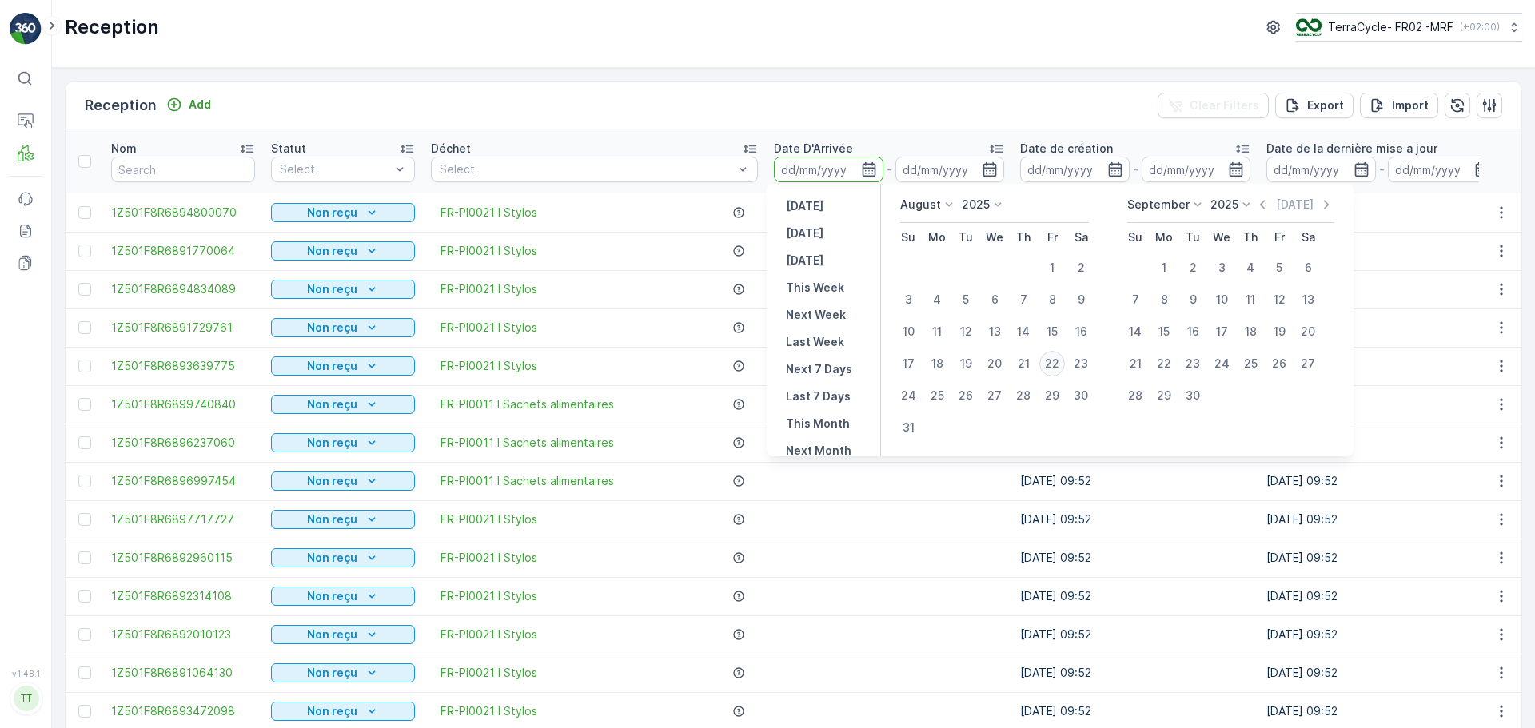
click at [1051, 359] on div "22" at bounding box center [1052, 364] width 26 height 26
type input "[DATE]"
click at [1051, 359] on div "22" at bounding box center [1052, 364] width 26 height 26
type input "[DATE]"
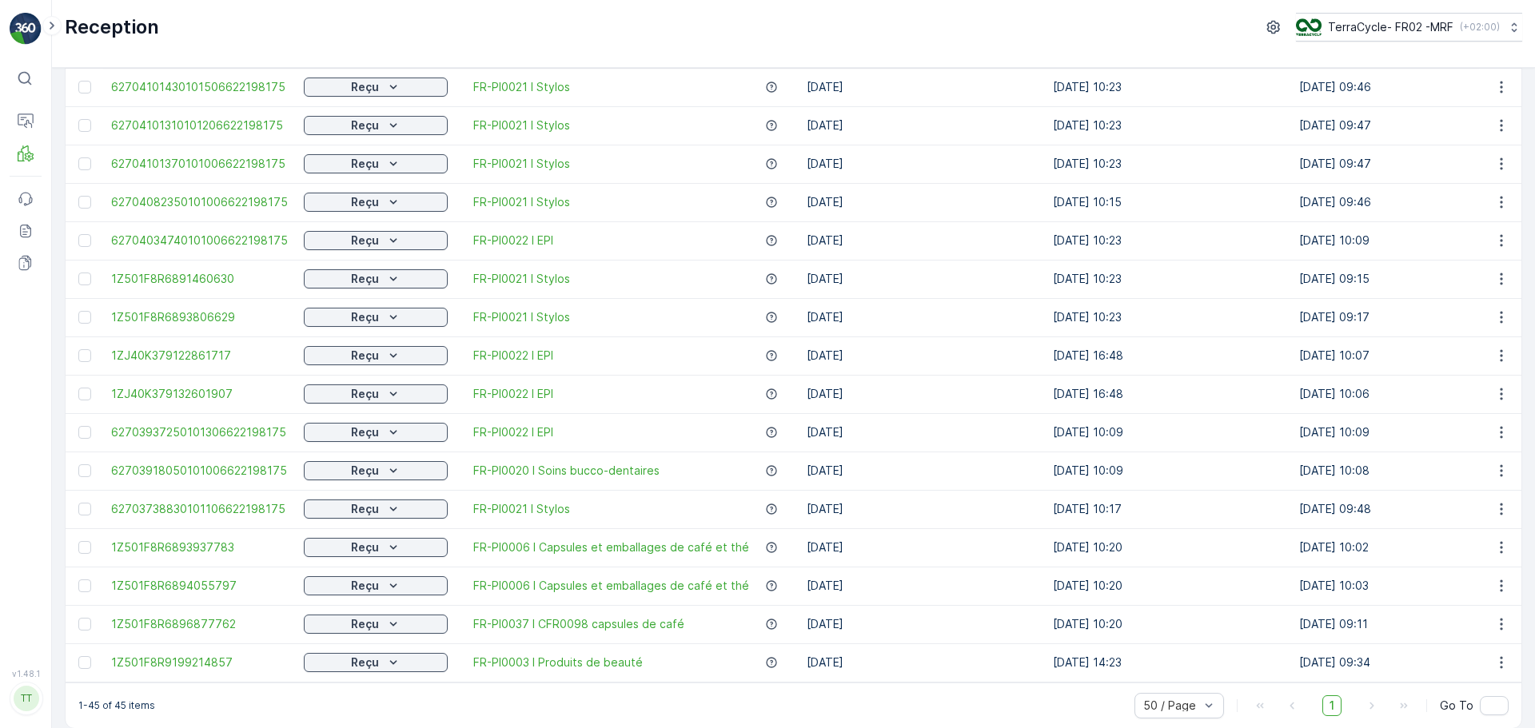
scroll to position [1260, 0]
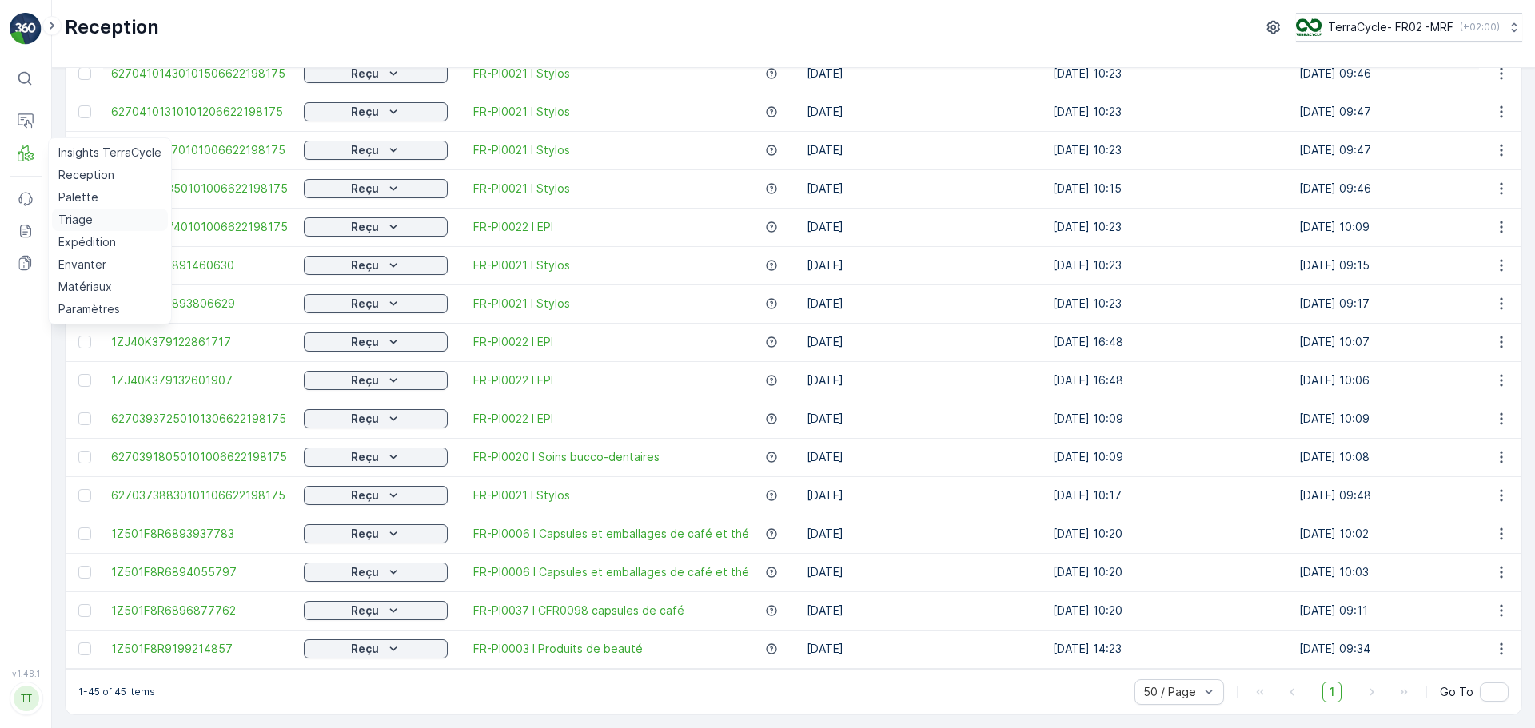
click at [82, 218] on p "Triage" at bounding box center [75, 220] width 34 height 16
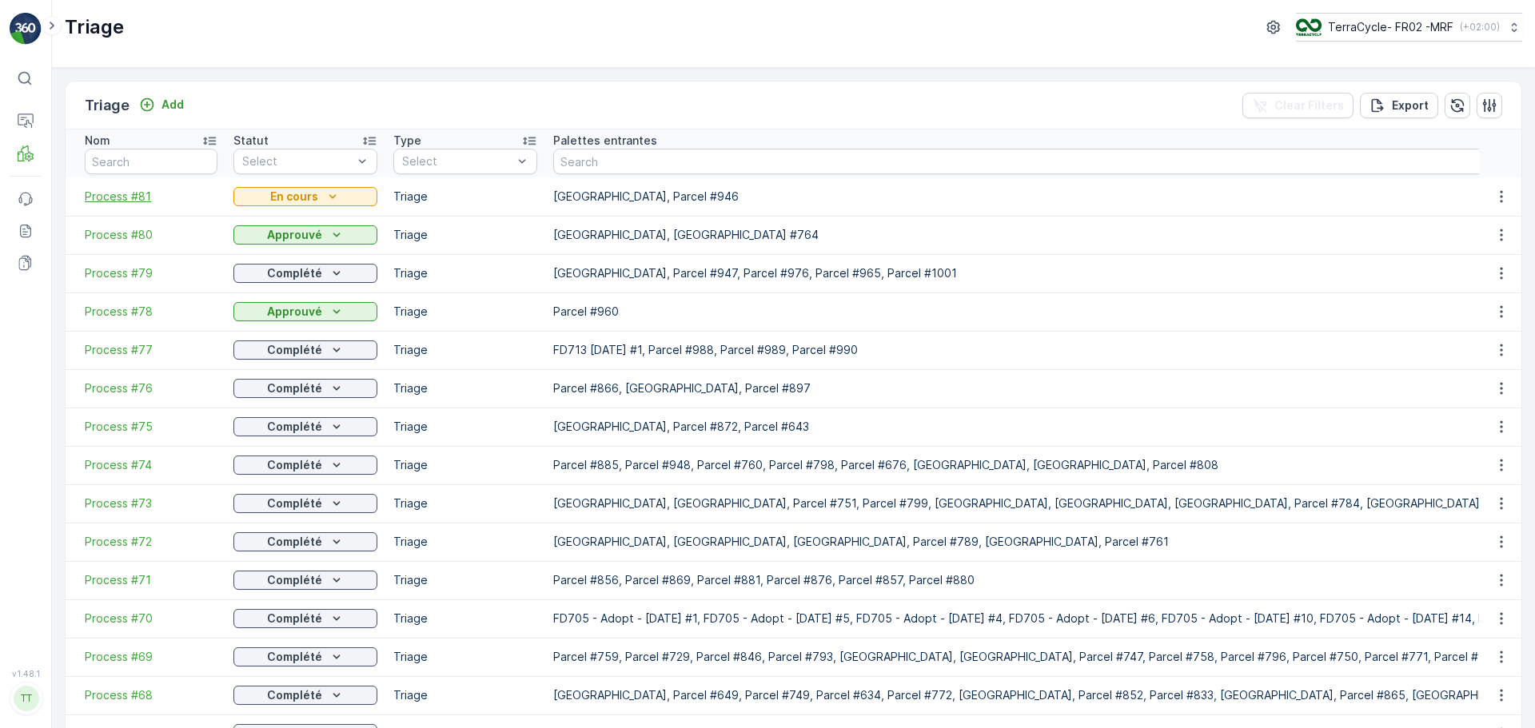
click at [127, 197] on span "Process #81" at bounding box center [151, 197] width 133 height 16
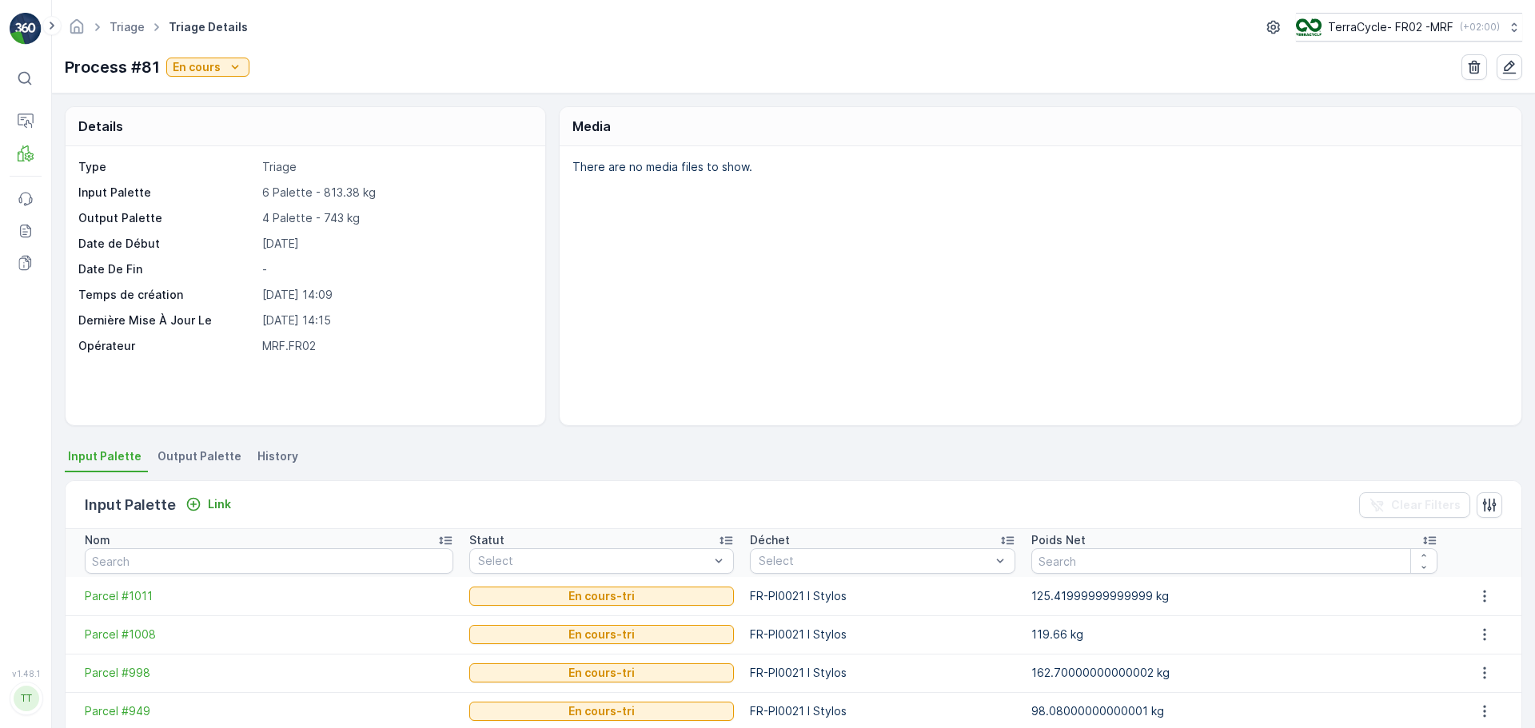
click at [192, 457] on span "Output Palette" at bounding box center [200, 457] width 84 height 16
